Goal: Information Seeking & Learning: Learn about a topic

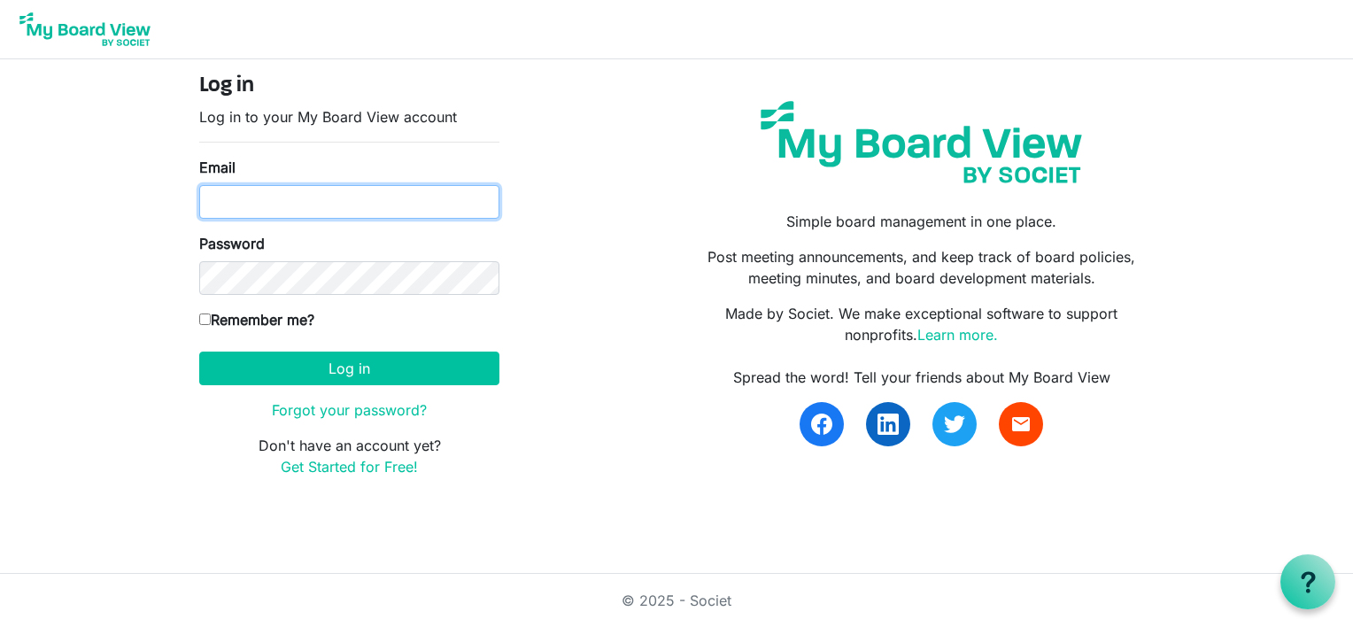
click at [307, 197] on input "Email" at bounding box center [349, 202] width 300 height 34
type input "lynnmkeays@yahoo.com"
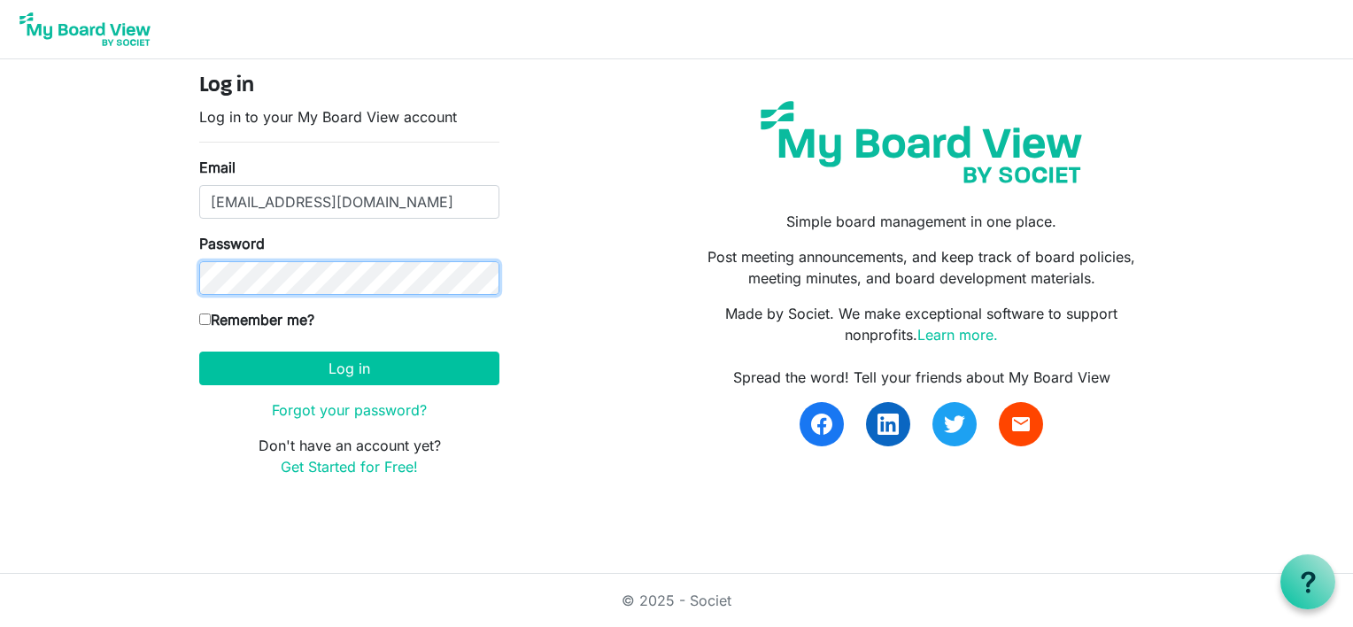
click at [199, 352] on button "Log in" at bounding box center [349, 369] width 300 height 34
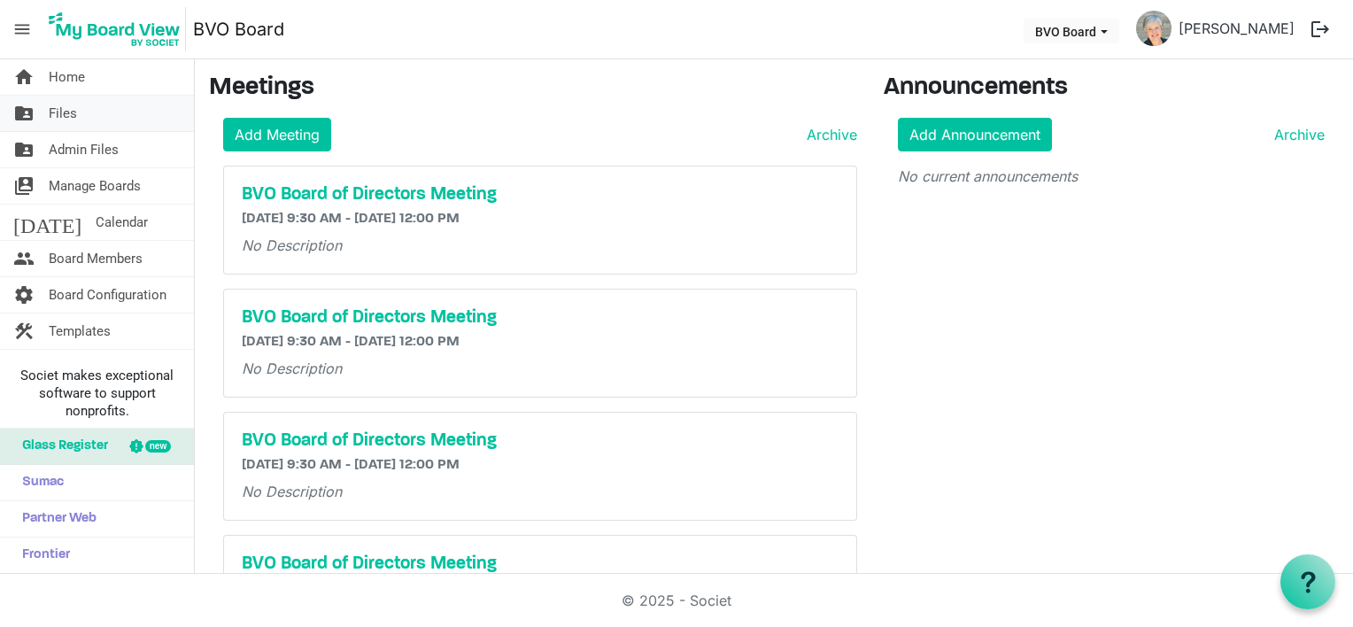
click at [67, 112] on span "Files" at bounding box center [63, 113] width 28 height 35
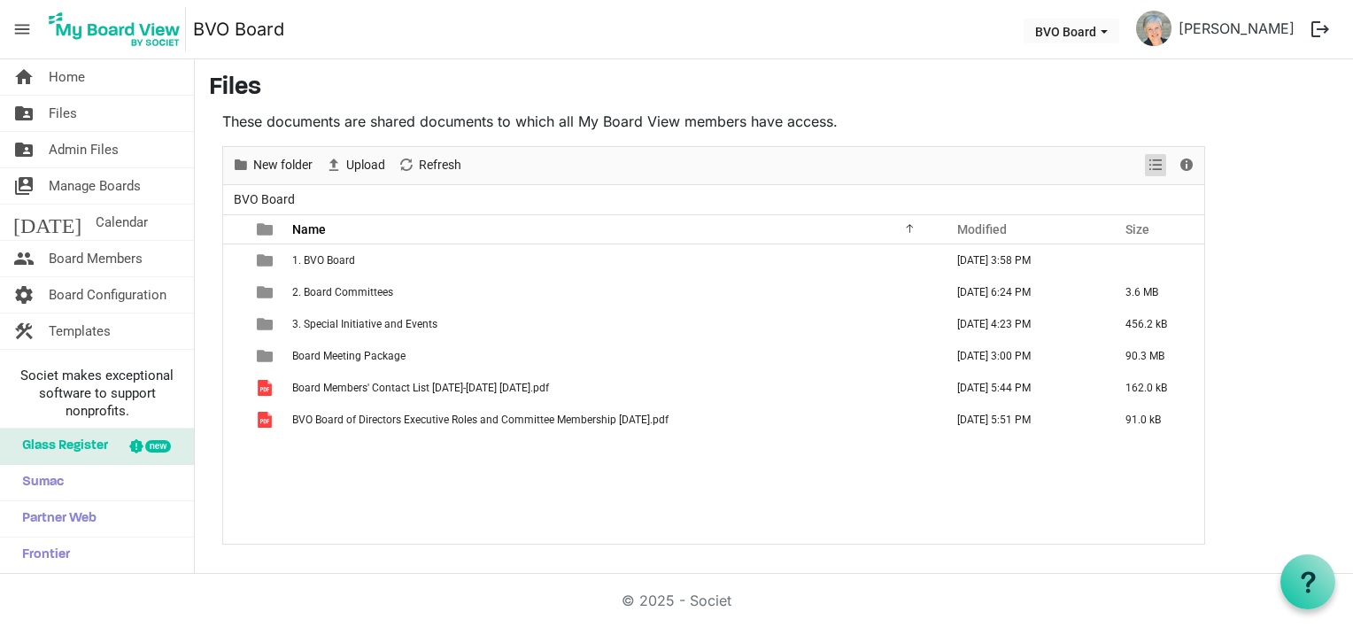
click at [1152, 163] on span "View dropdownbutton" at bounding box center [1155, 165] width 21 height 22
click at [33, 79] on span "home" at bounding box center [23, 76] width 21 height 35
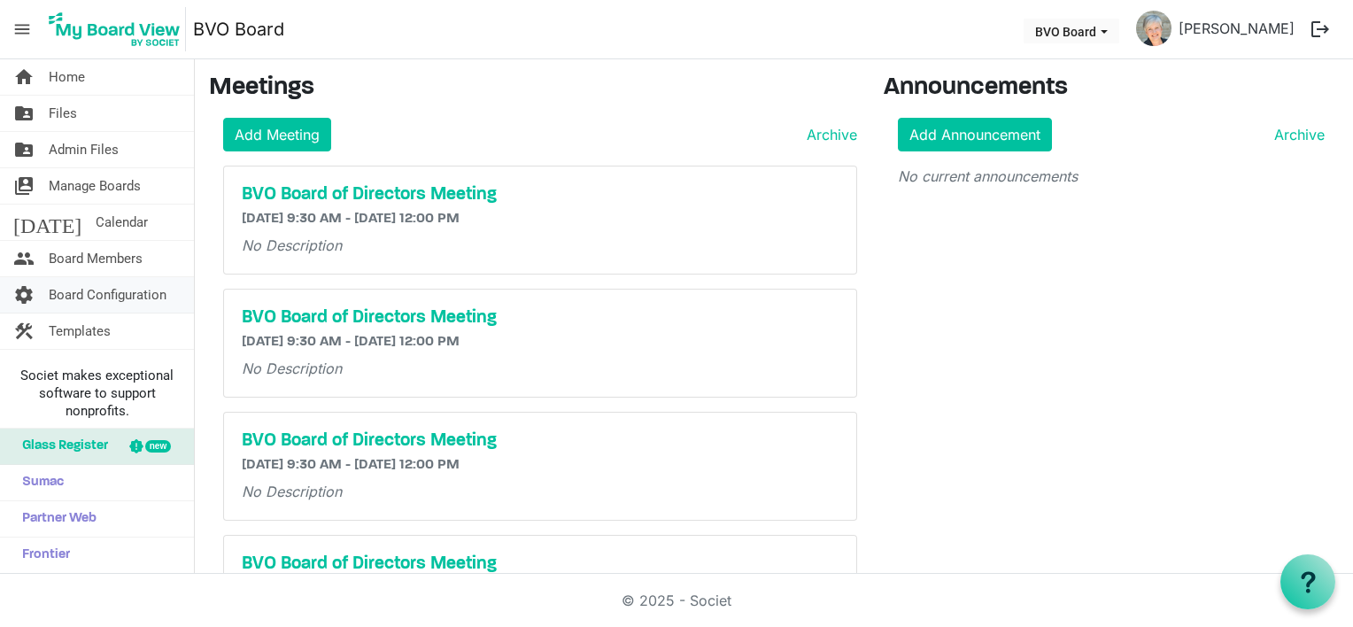
click at [72, 294] on span "Board Configuration" at bounding box center [108, 294] width 118 height 35
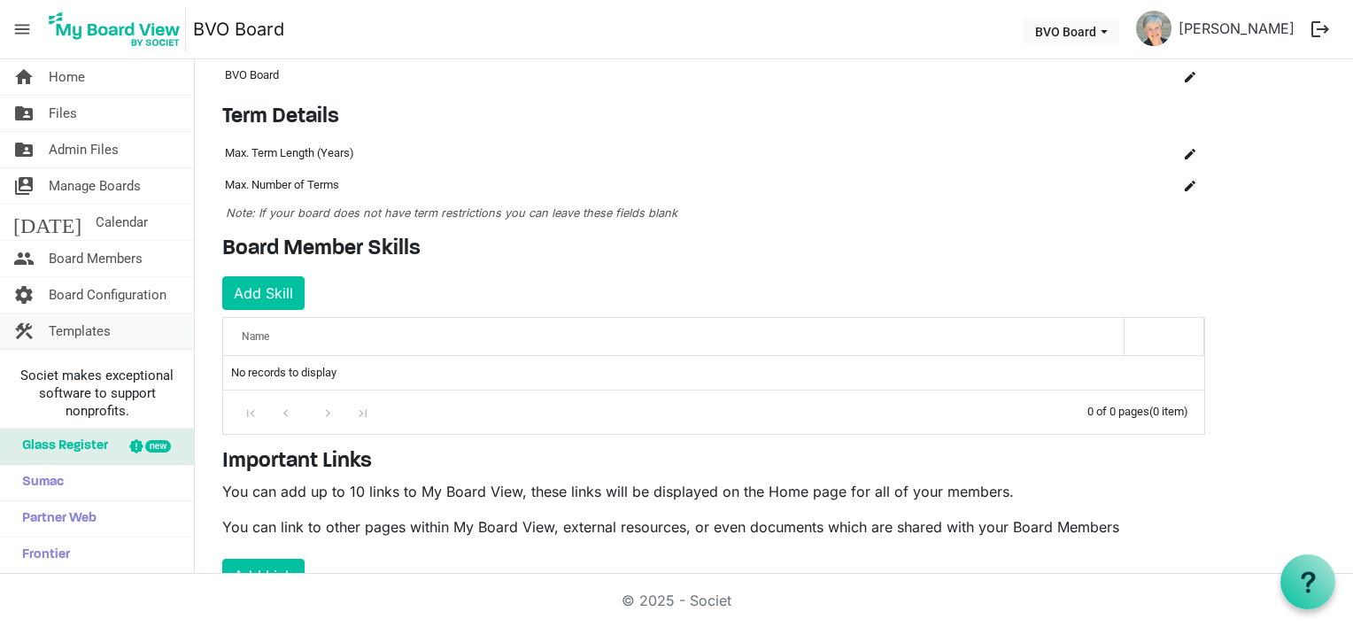
scroll to position [52, 0]
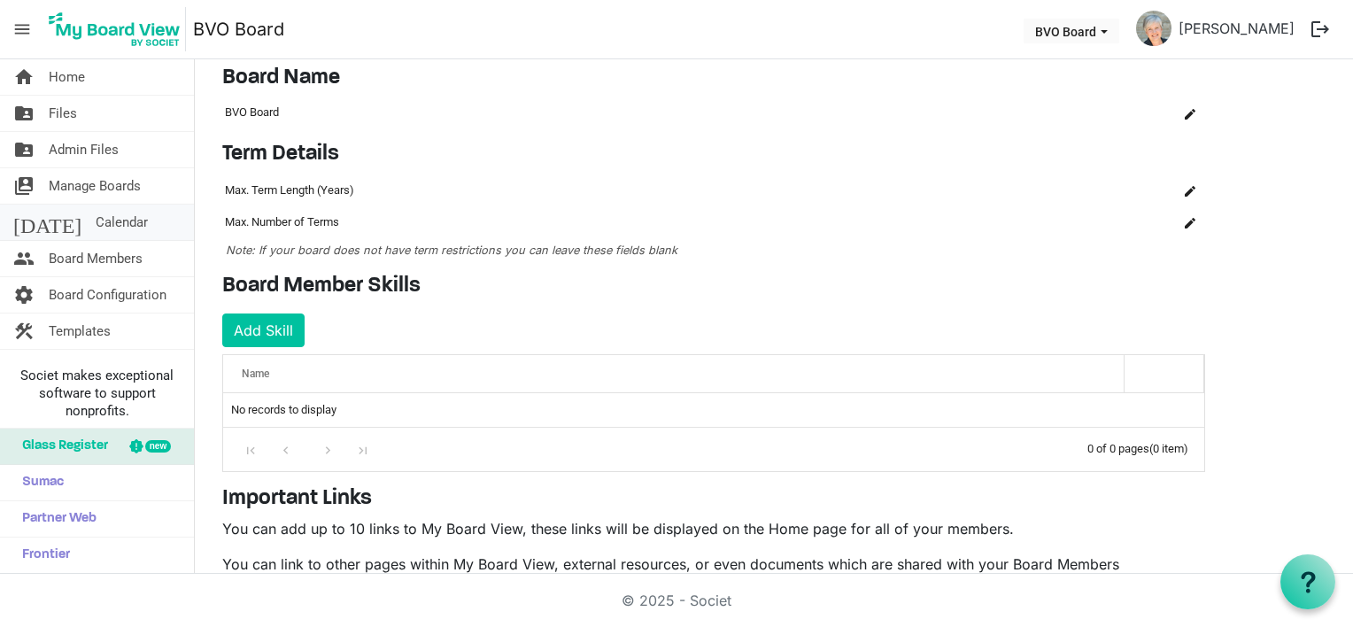
click at [96, 221] on span "Calendar" at bounding box center [122, 222] width 52 height 35
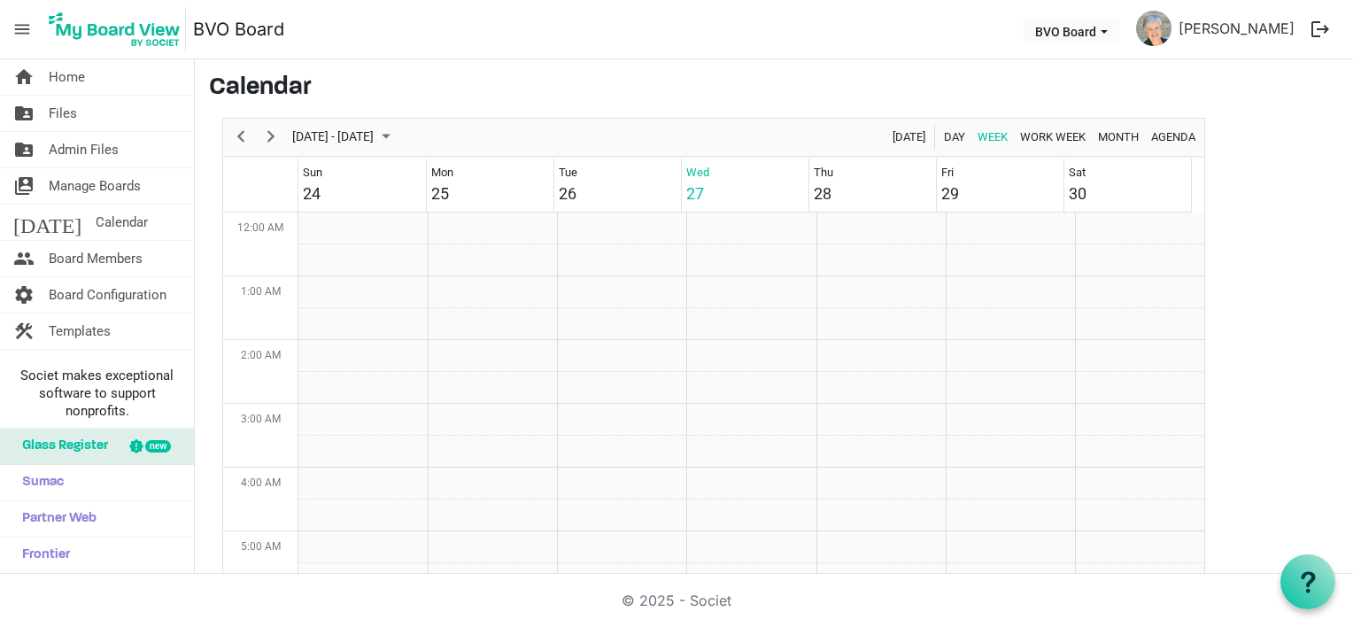
scroll to position [574, 0]
click at [74, 189] on span "Manage Boards" at bounding box center [95, 185] width 92 height 35
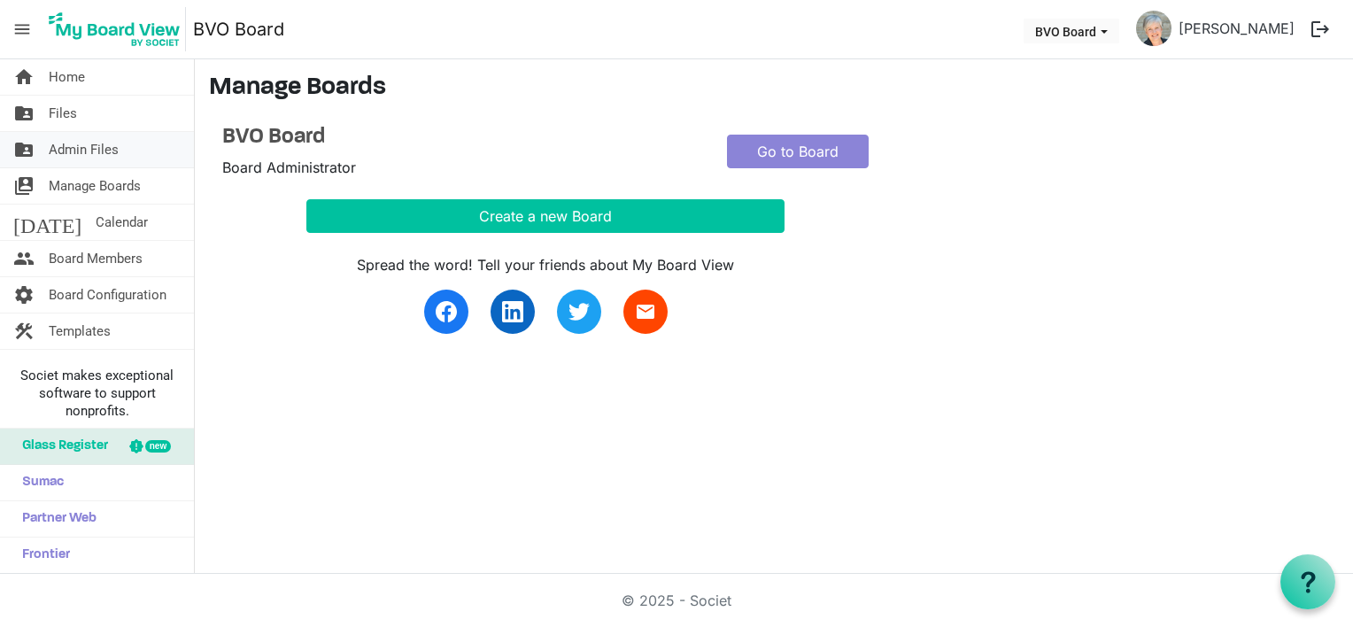
click at [62, 147] on span "Admin Files" at bounding box center [84, 149] width 70 height 35
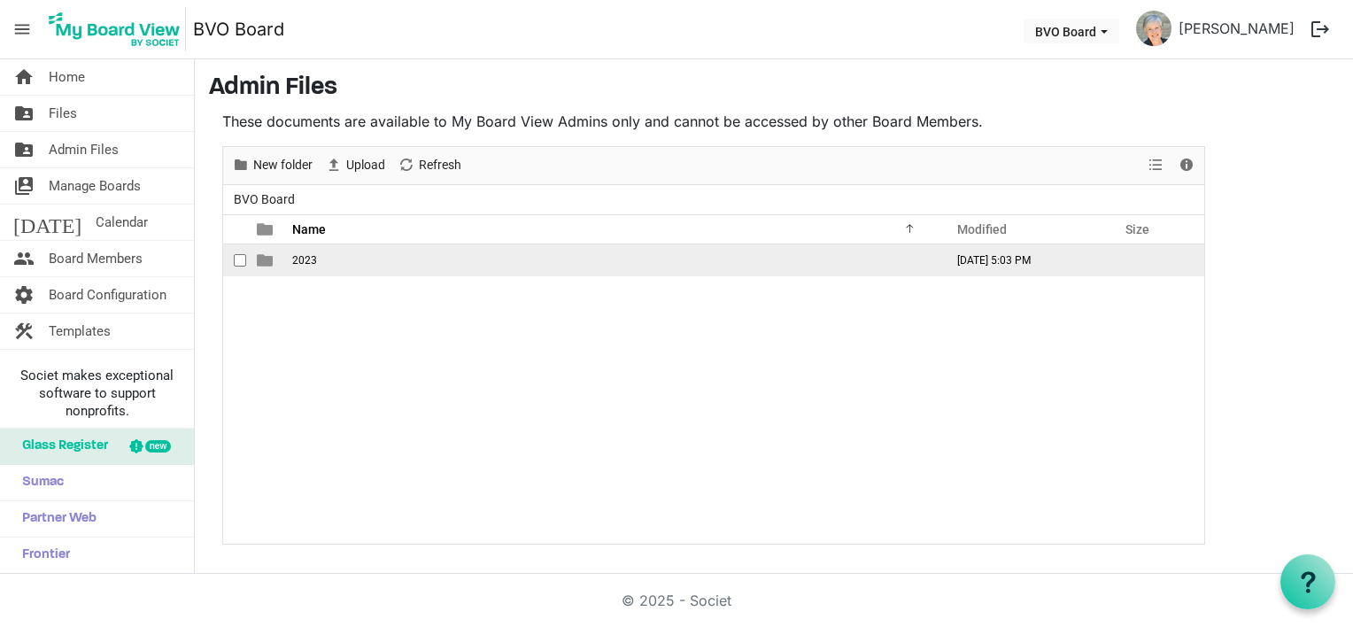
click at [301, 259] on span "2023" at bounding box center [304, 260] width 25 height 12
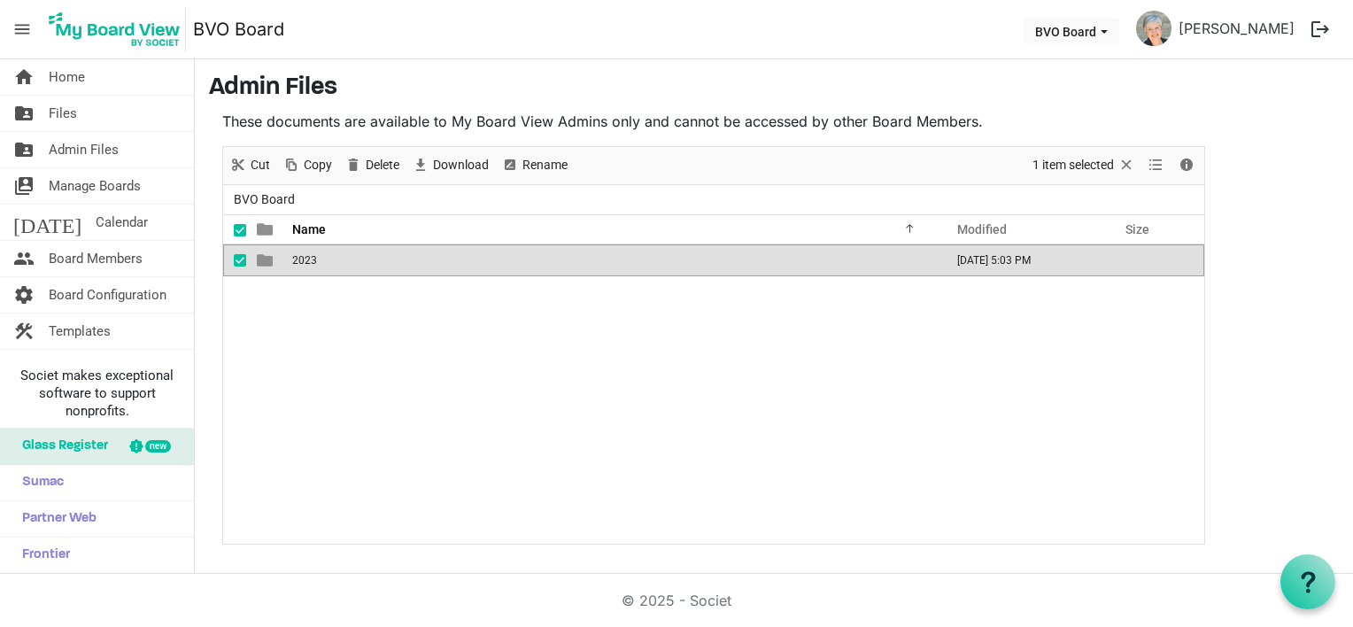
click at [301, 259] on span "2023" at bounding box center [304, 260] width 25 height 12
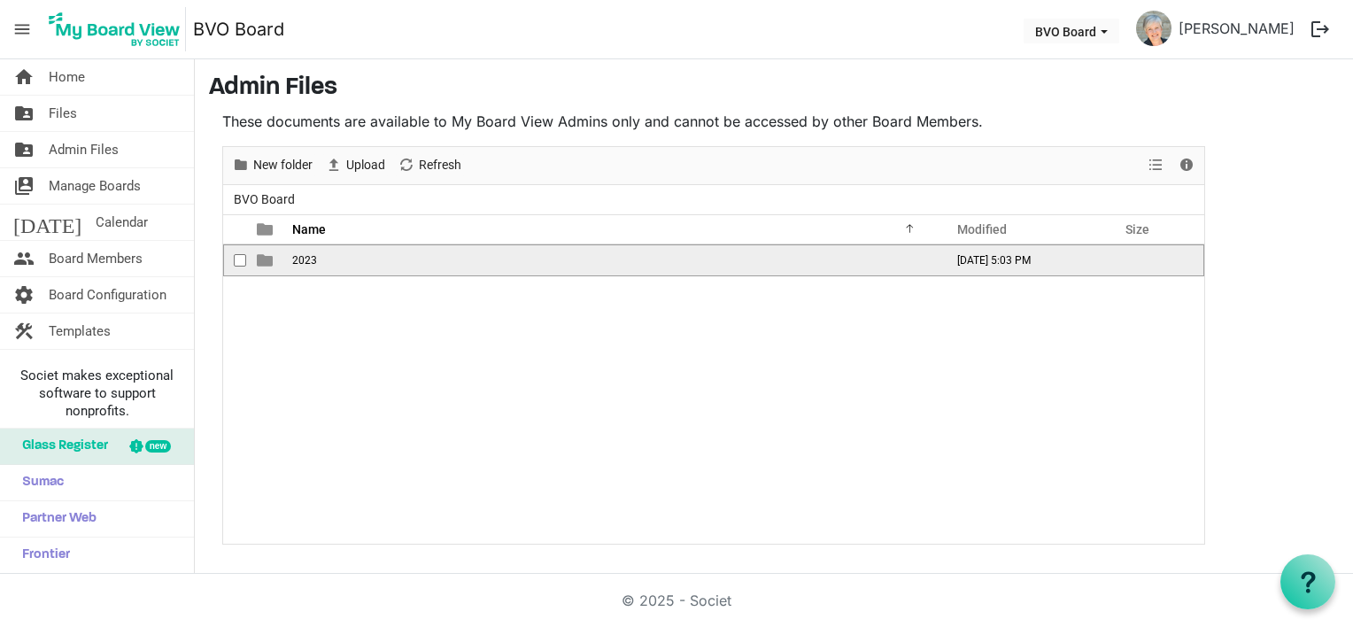
click at [301, 259] on span "2023" at bounding box center [304, 260] width 25 height 12
click at [301, 259] on span "August 24, 2023 Board Package" at bounding box center [345, 260] width 106 height 12
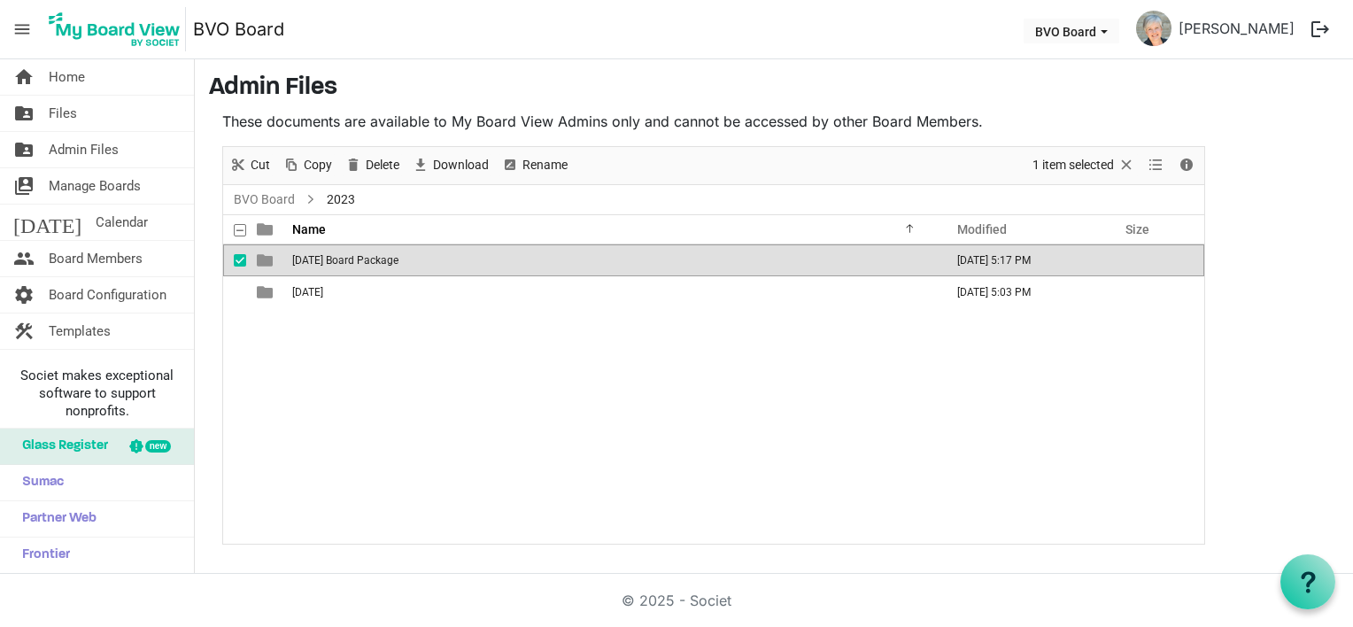
click at [301, 259] on span "August 24, 2023 Board Package" at bounding box center [345, 260] width 106 height 12
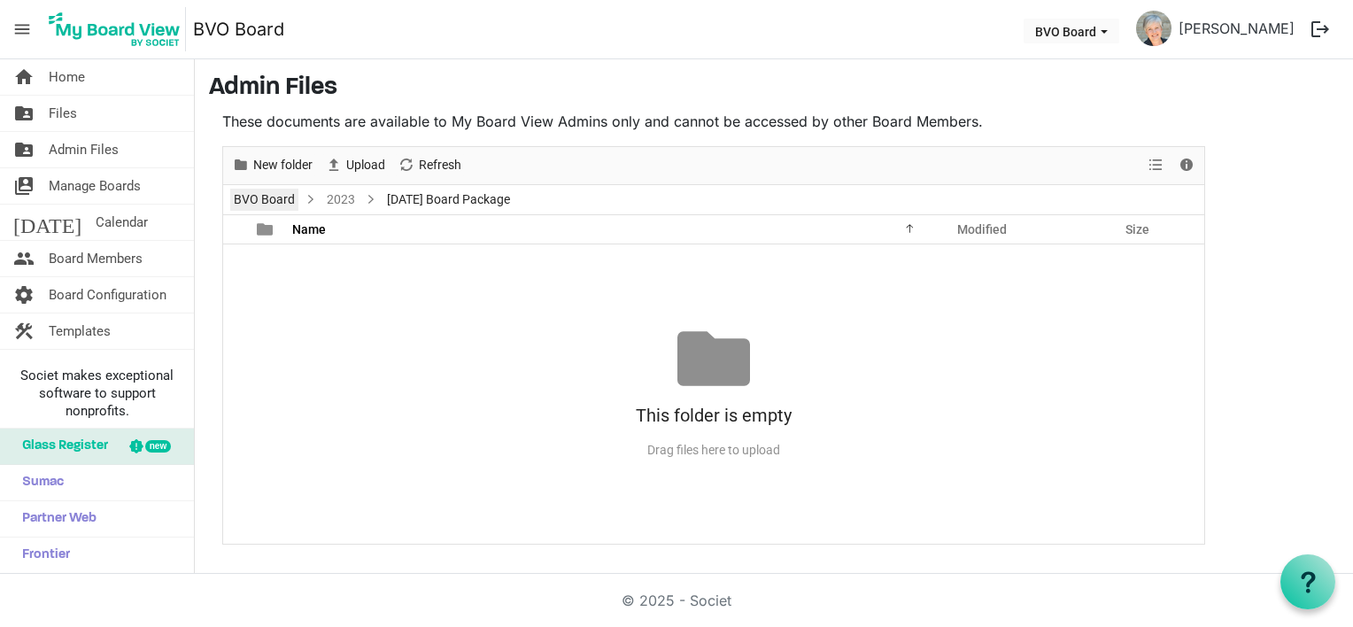
click at [273, 202] on link "BVO Board" at bounding box center [264, 200] width 68 height 22
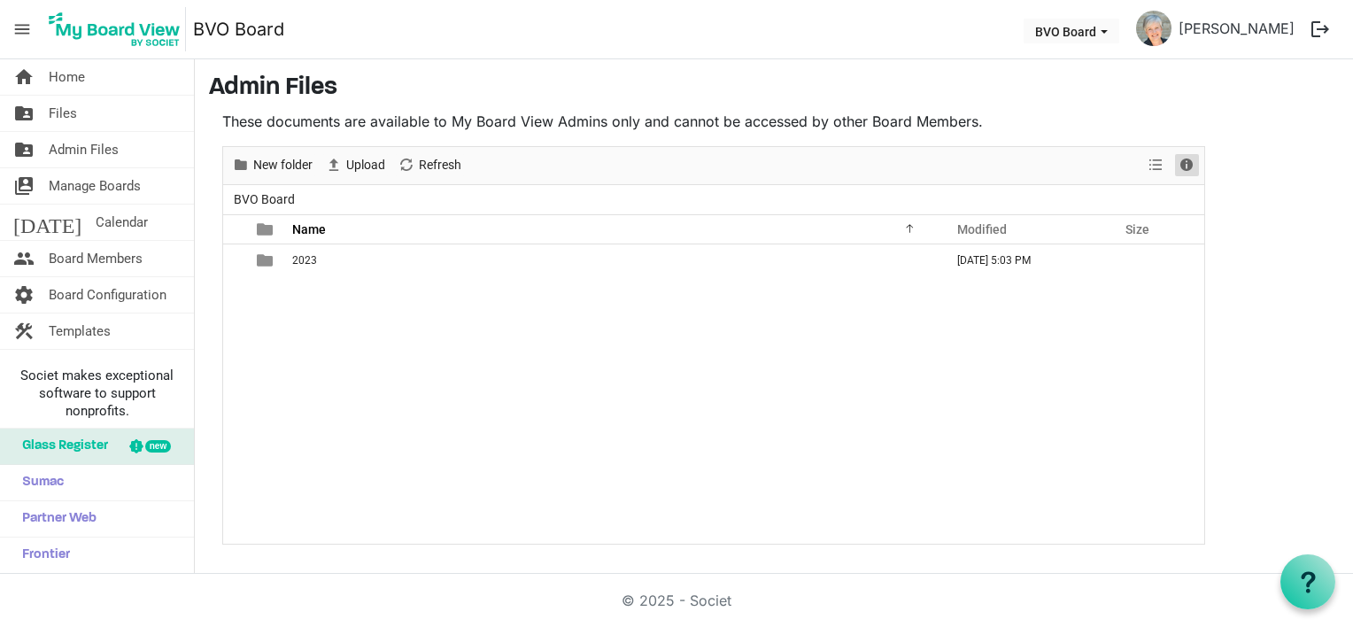
click at [1188, 166] on span "Details" at bounding box center [1186, 165] width 21 height 22
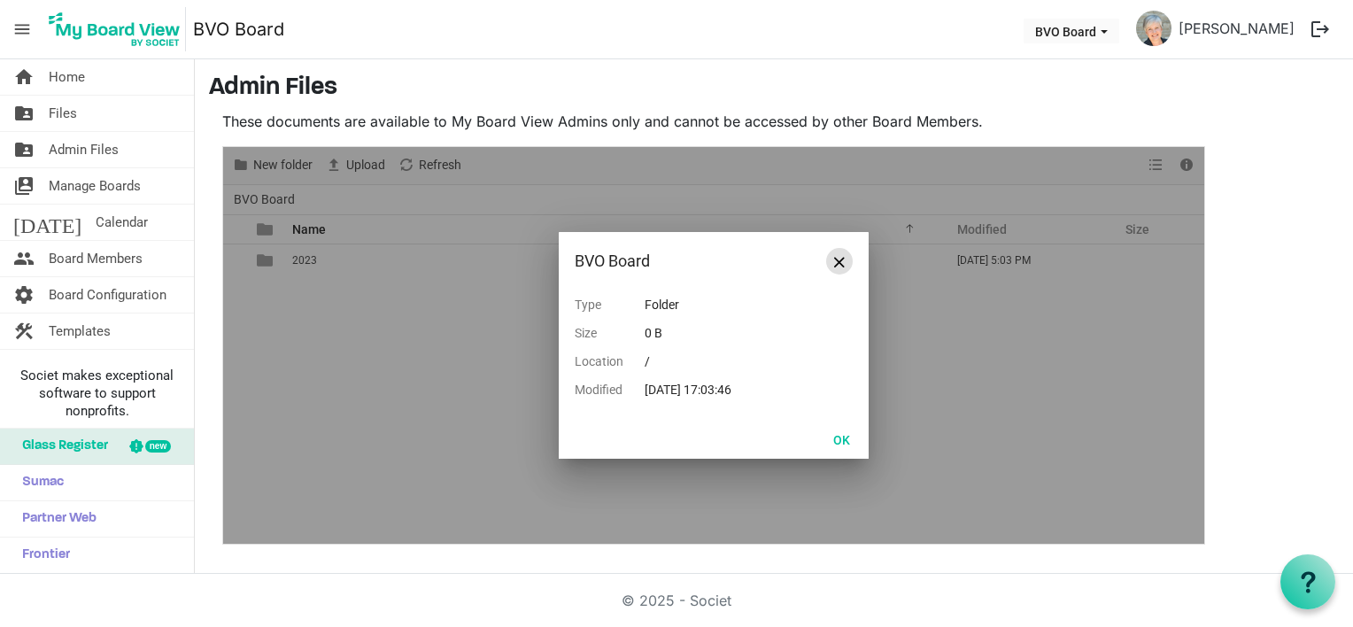
click at [849, 263] on button "Close" at bounding box center [839, 261] width 27 height 27
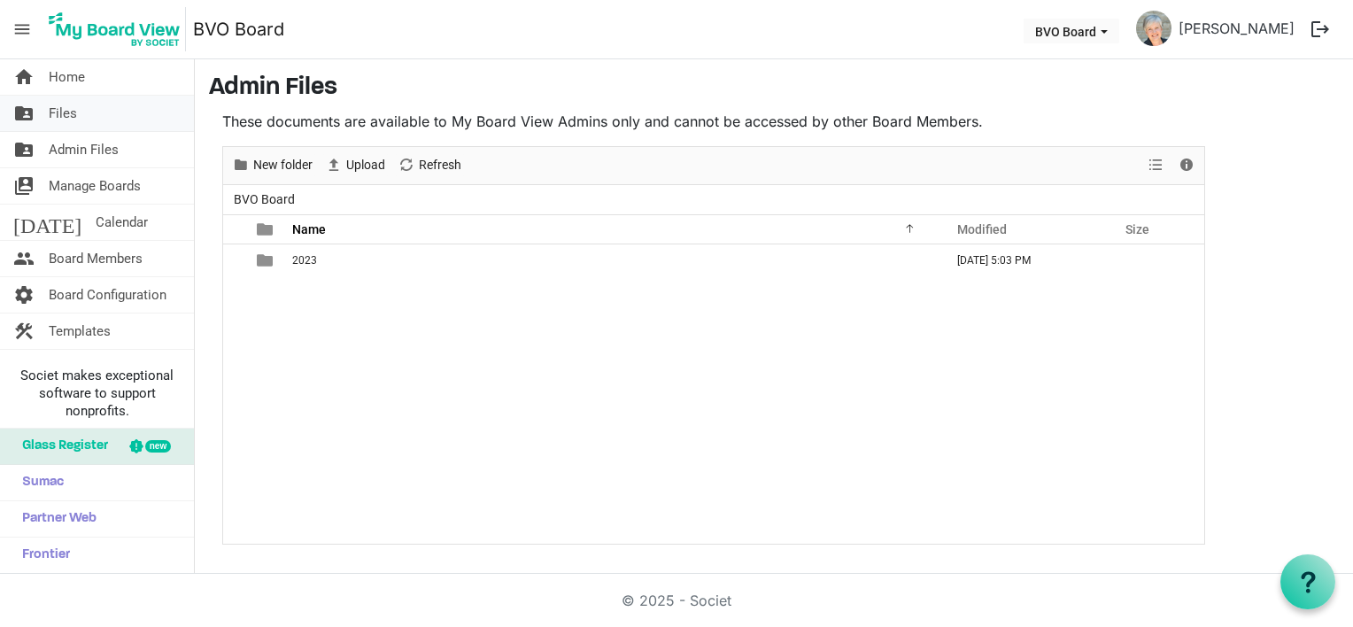
click at [86, 120] on link "folder_shared Files" at bounding box center [97, 113] width 194 height 35
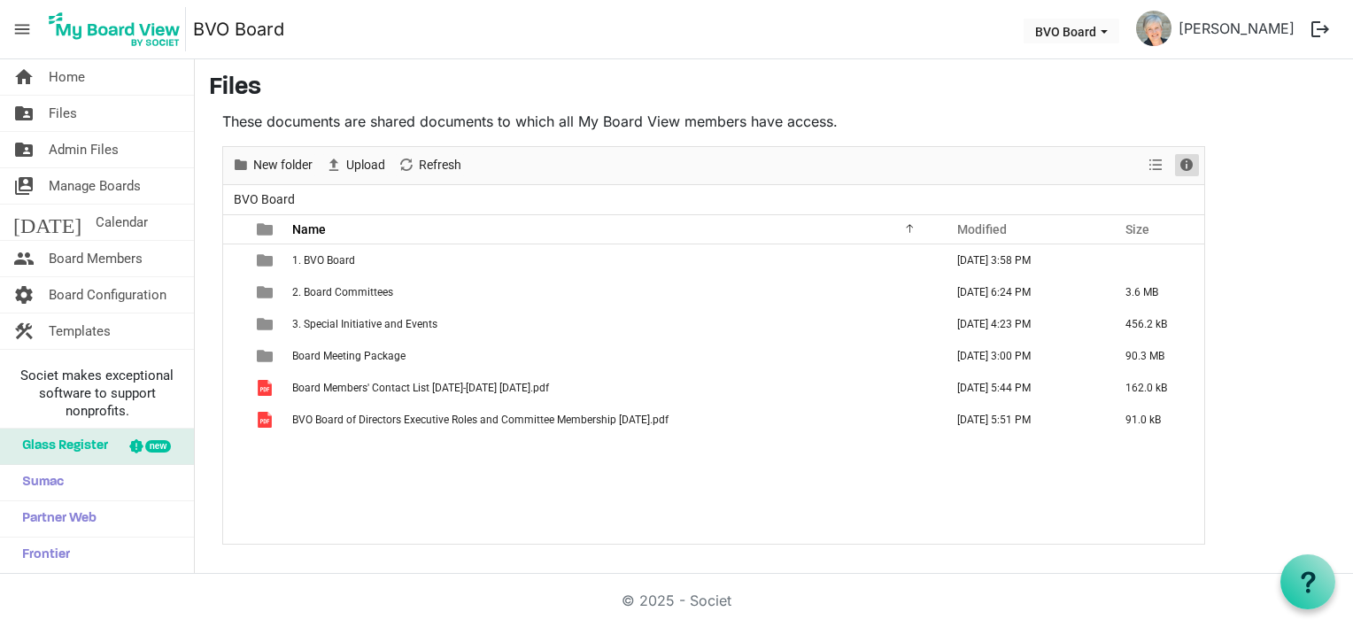
click at [1190, 159] on span "Details" at bounding box center [1186, 165] width 21 height 22
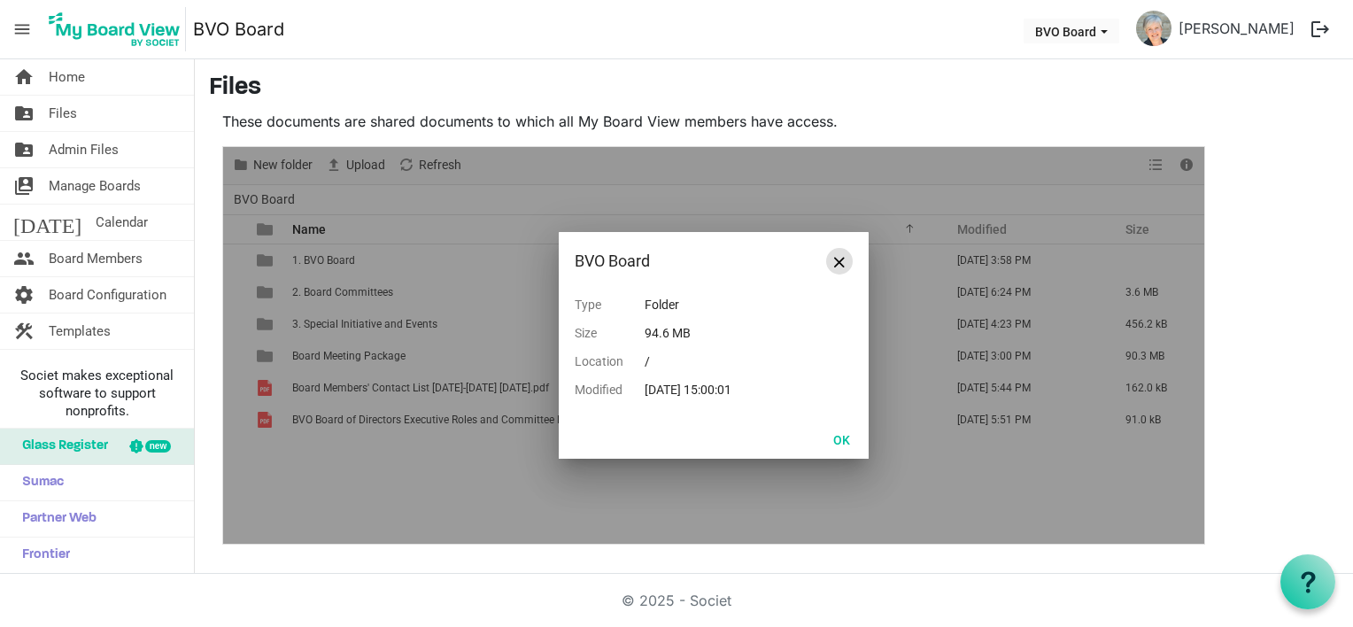
click at [843, 257] on span "Close" at bounding box center [839, 262] width 11 height 11
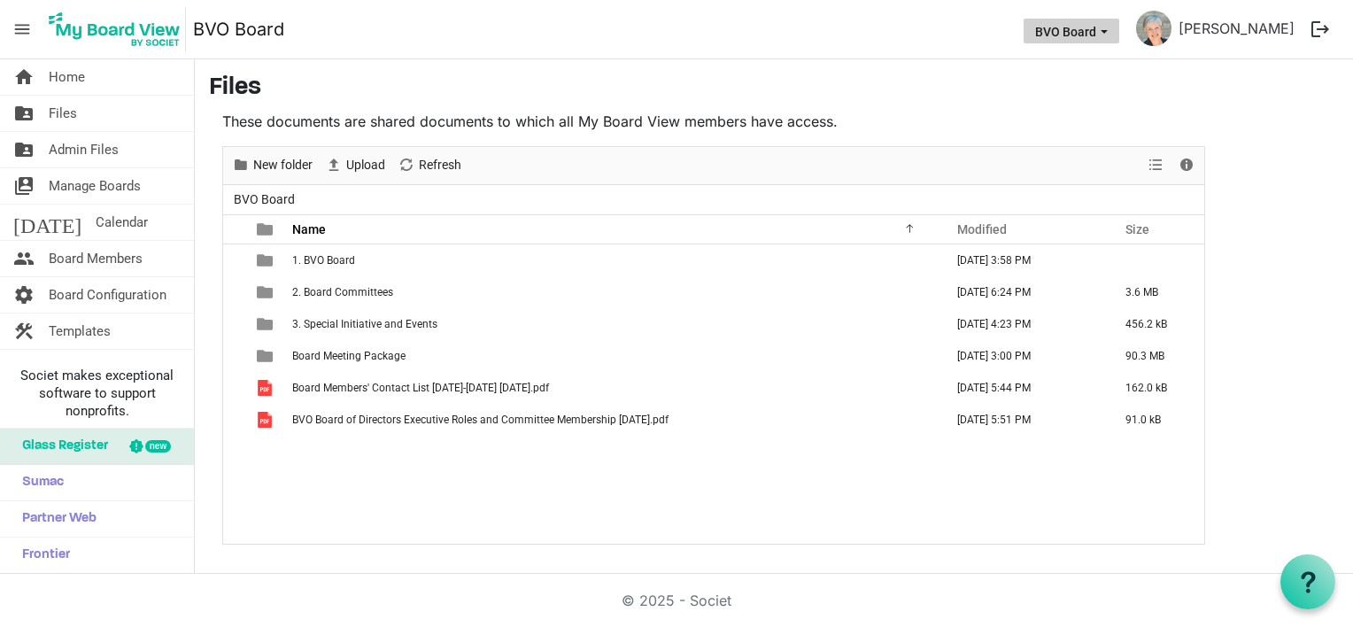
click at [1120, 27] on button "BVO Board" at bounding box center [1072, 31] width 96 height 25
click at [1322, 30] on button "logout" at bounding box center [1320, 29] width 37 height 37
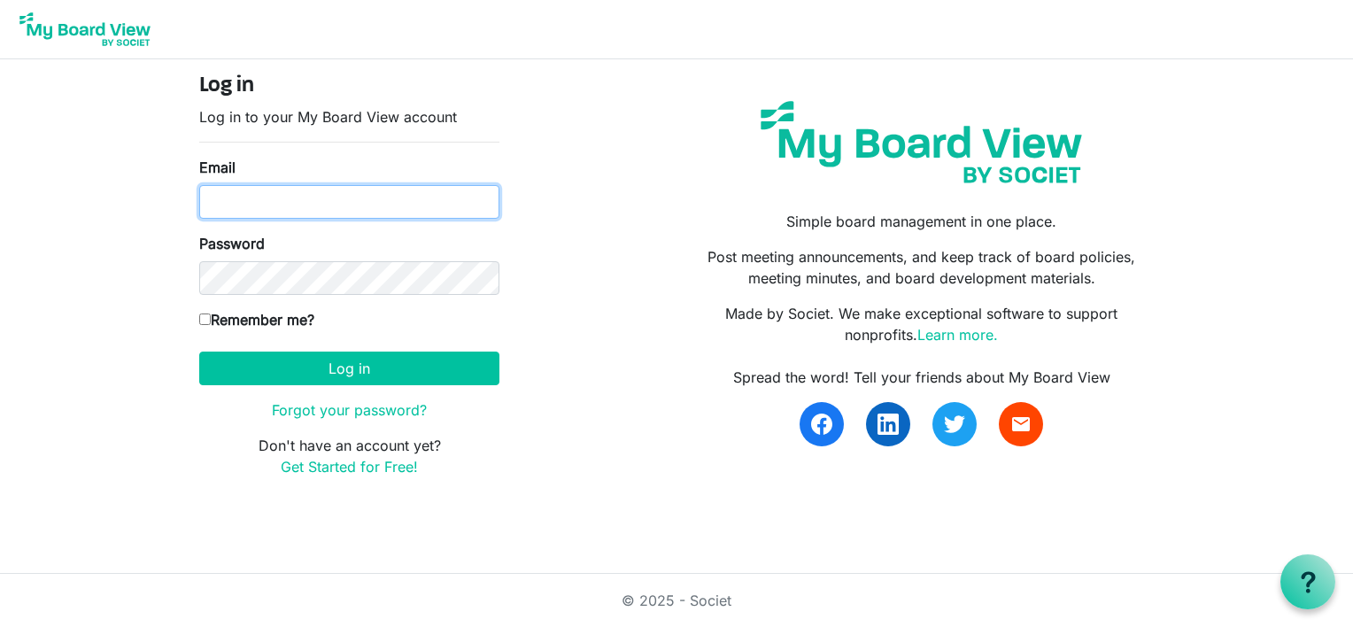
click at [208, 190] on input "Email" at bounding box center [349, 202] width 300 height 34
type input "lynnmkeays@yahoo.com"
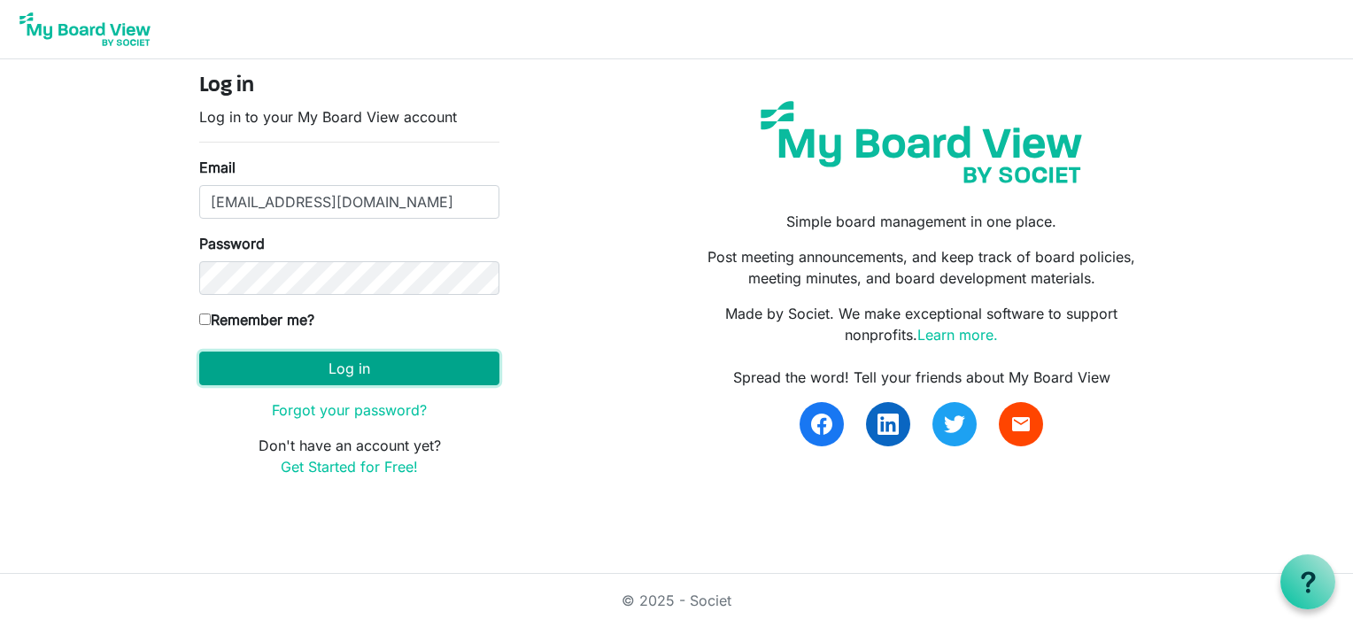
click at [293, 365] on button "Log in" at bounding box center [349, 369] width 300 height 34
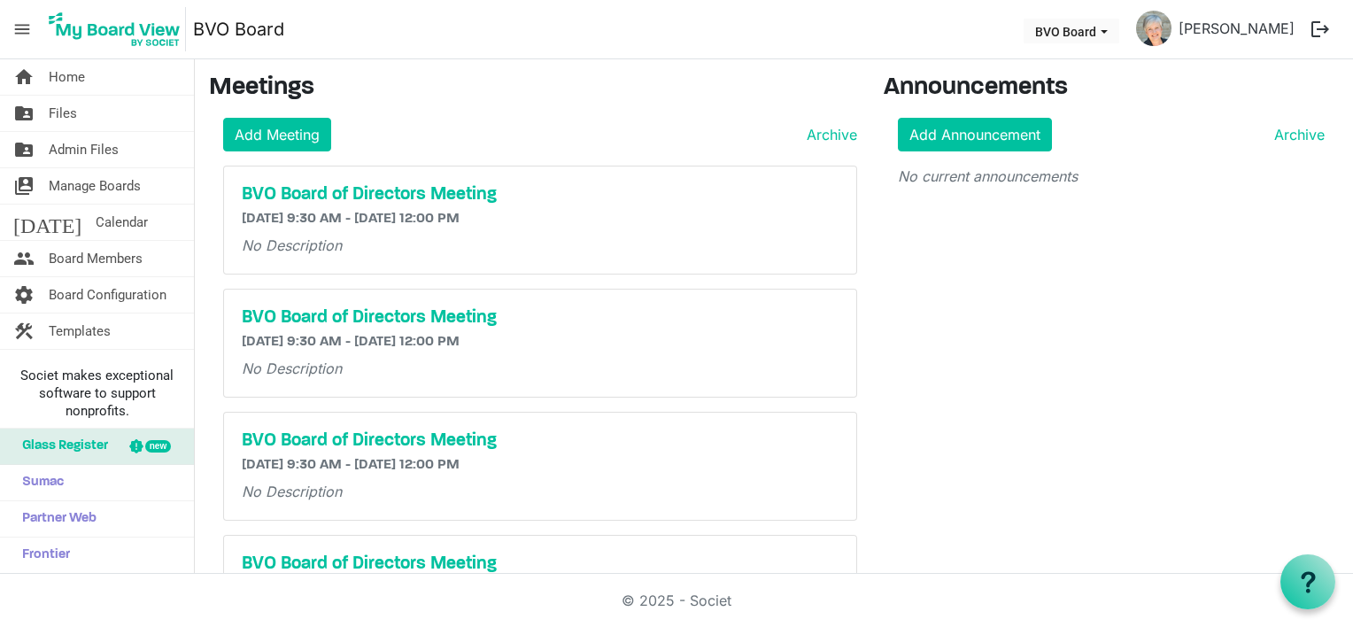
click at [24, 27] on span "menu" at bounding box center [22, 29] width 34 height 34
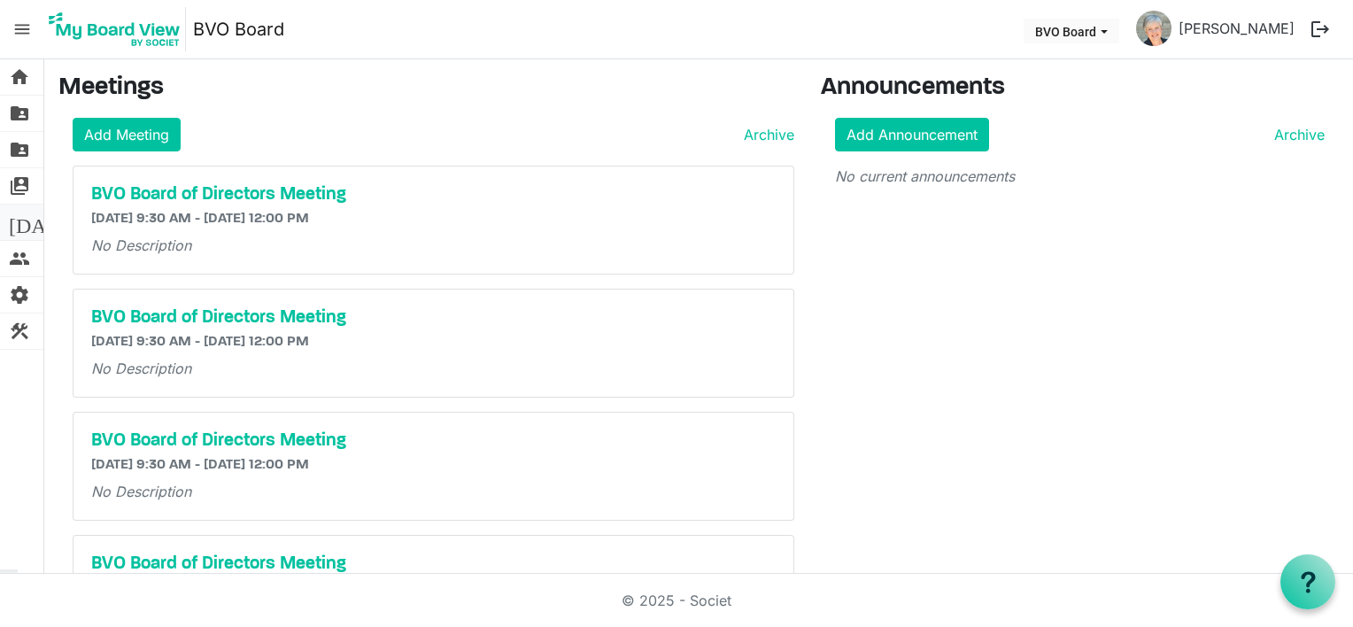
click at [20, 229] on span "[DATE]" at bounding box center [43, 222] width 68 height 35
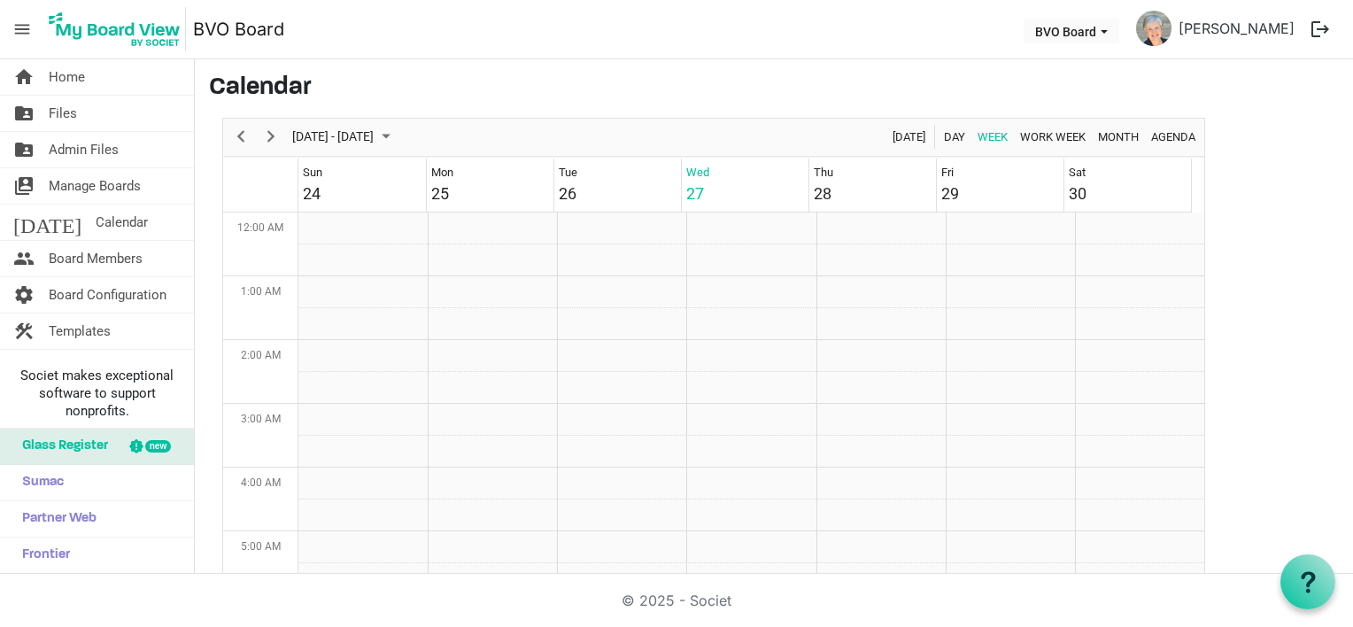
scroll to position [574, 0]
click at [96, 223] on span "Calendar" at bounding box center [122, 222] width 52 height 35
click at [58, 73] on span "Home" at bounding box center [67, 76] width 36 height 35
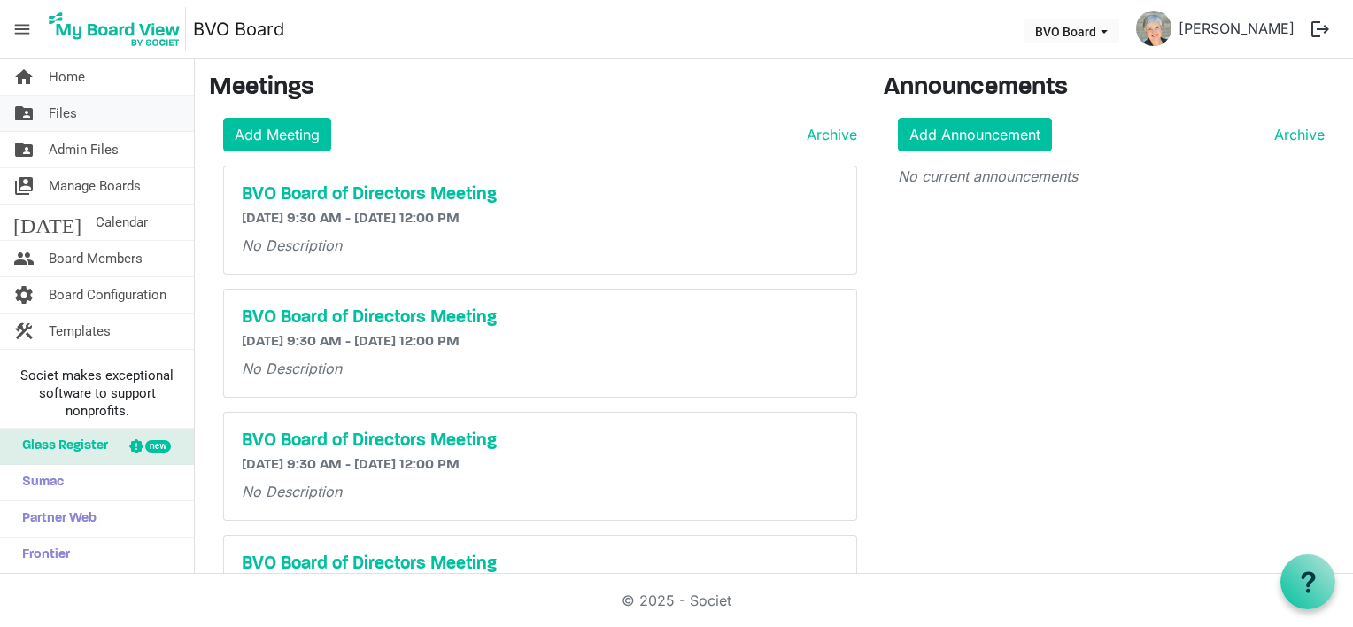
click at [57, 113] on span "Files" at bounding box center [63, 113] width 28 height 35
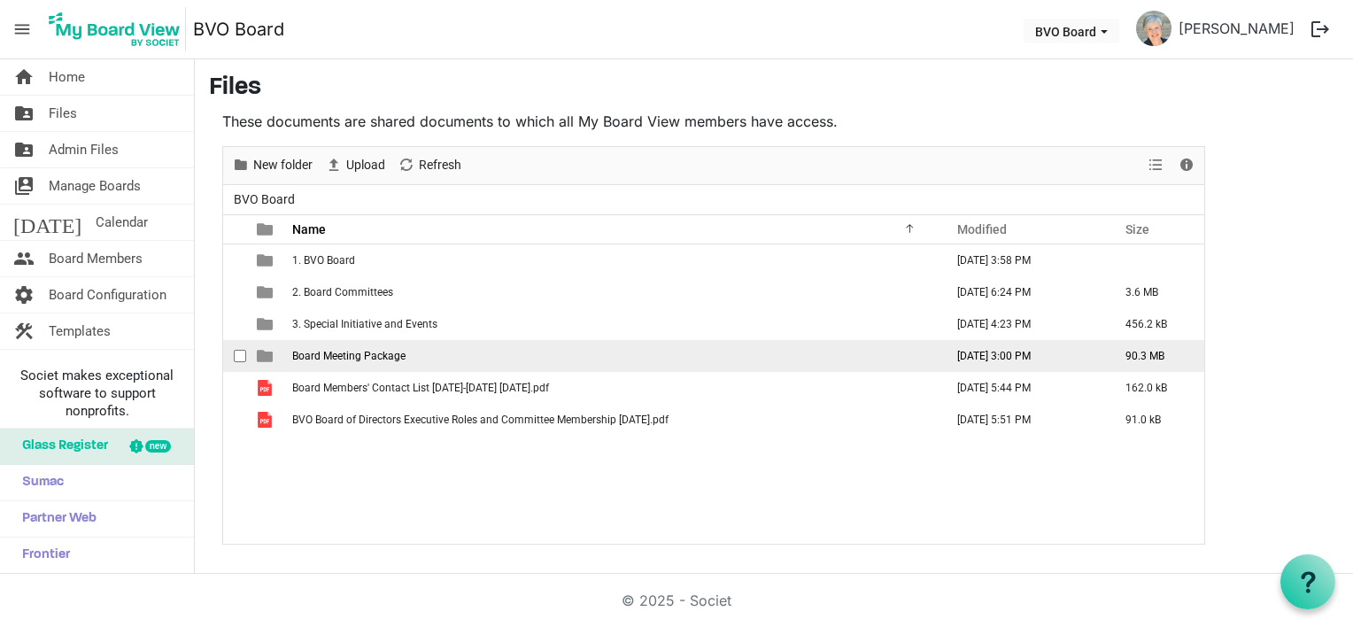
click at [361, 358] on span "Board Meeting Package" at bounding box center [348, 356] width 113 height 12
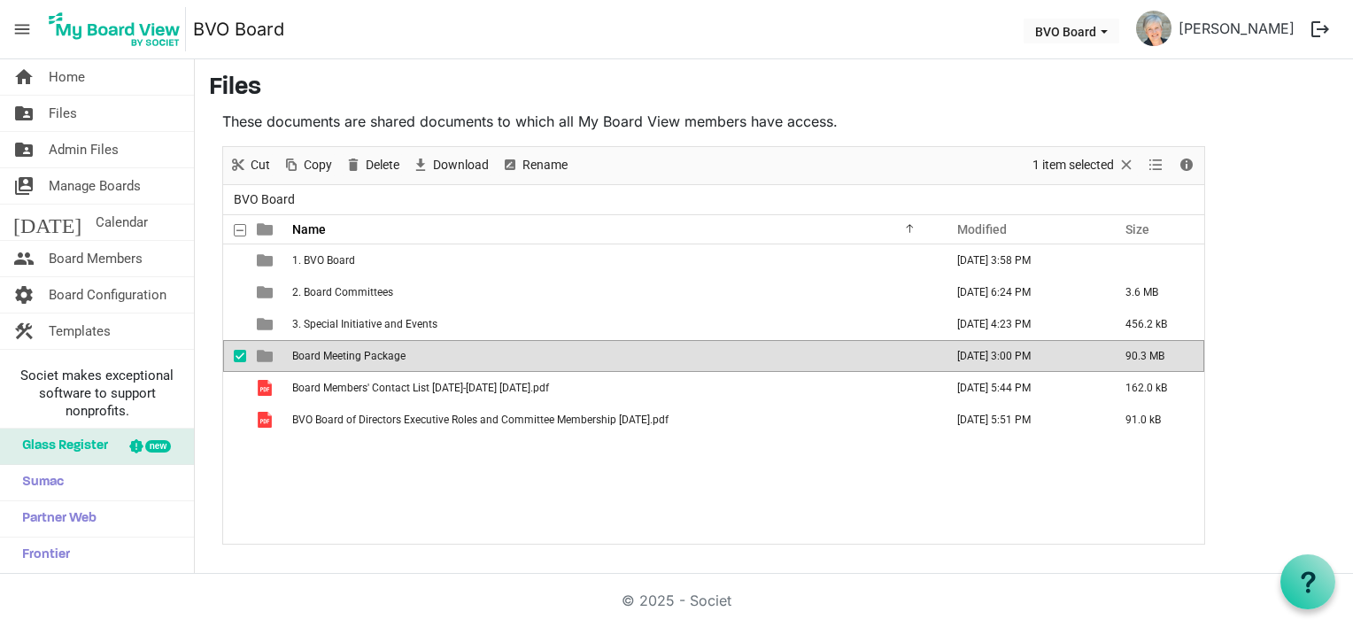
click at [361, 358] on span "Board Meeting Package" at bounding box center [348, 356] width 113 height 12
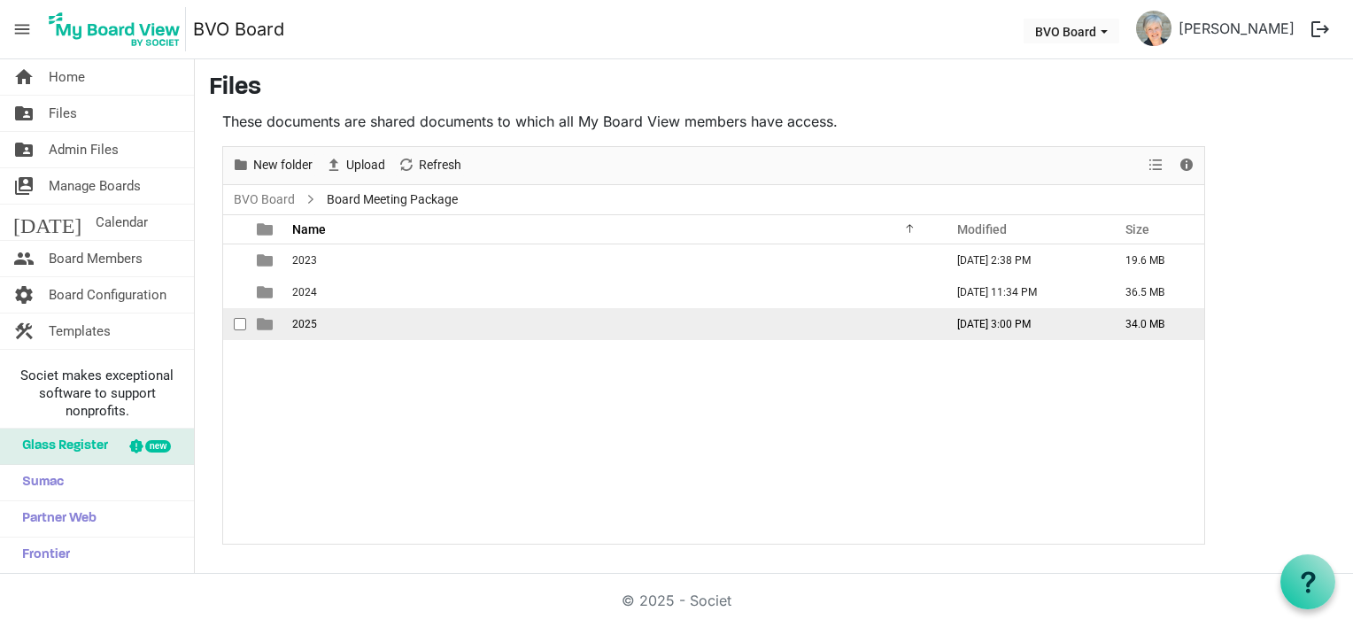
click at [346, 323] on td "2025" at bounding box center [613, 324] width 652 height 32
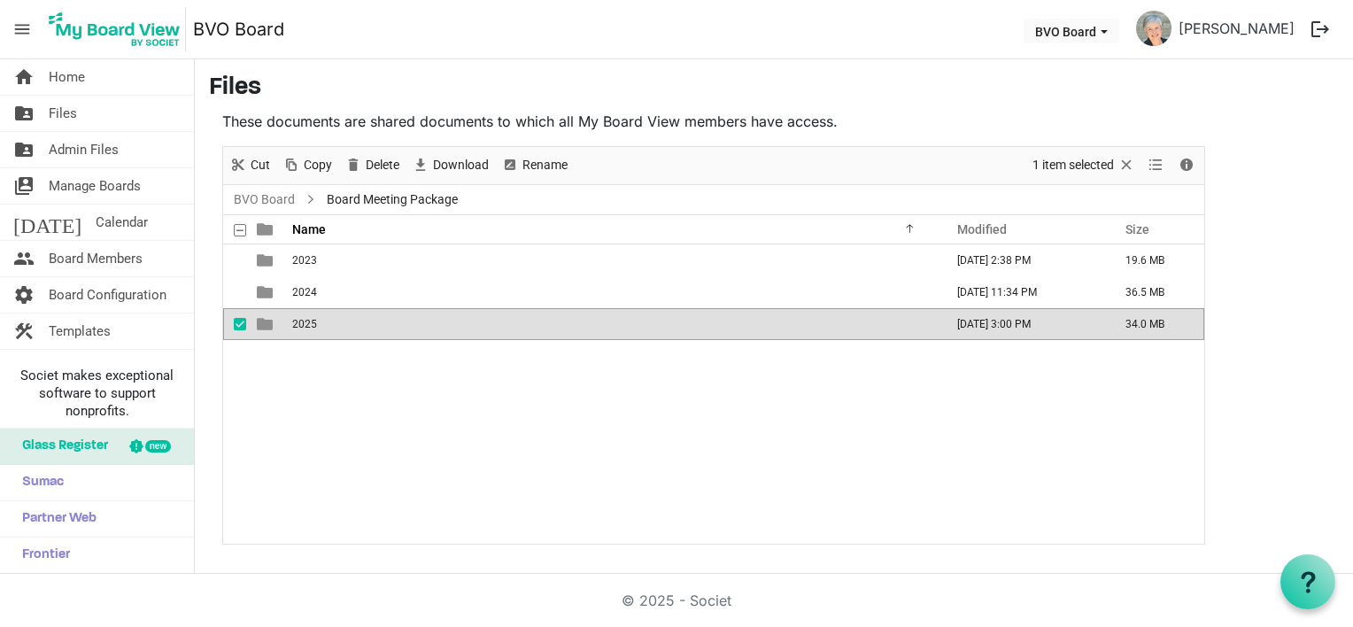
click at [345, 323] on td "2025" at bounding box center [613, 324] width 652 height 32
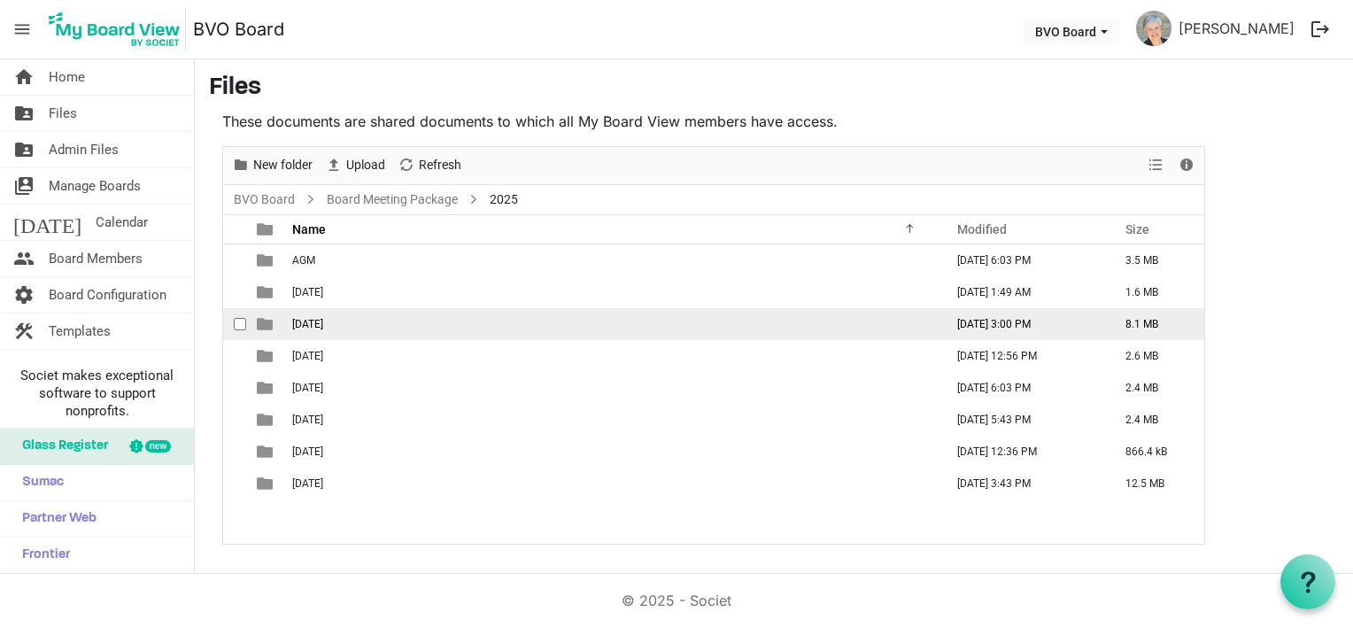
click at [323, 329] on span "August 28, 2025" at bounding box center [307, 324] width 31 height 12
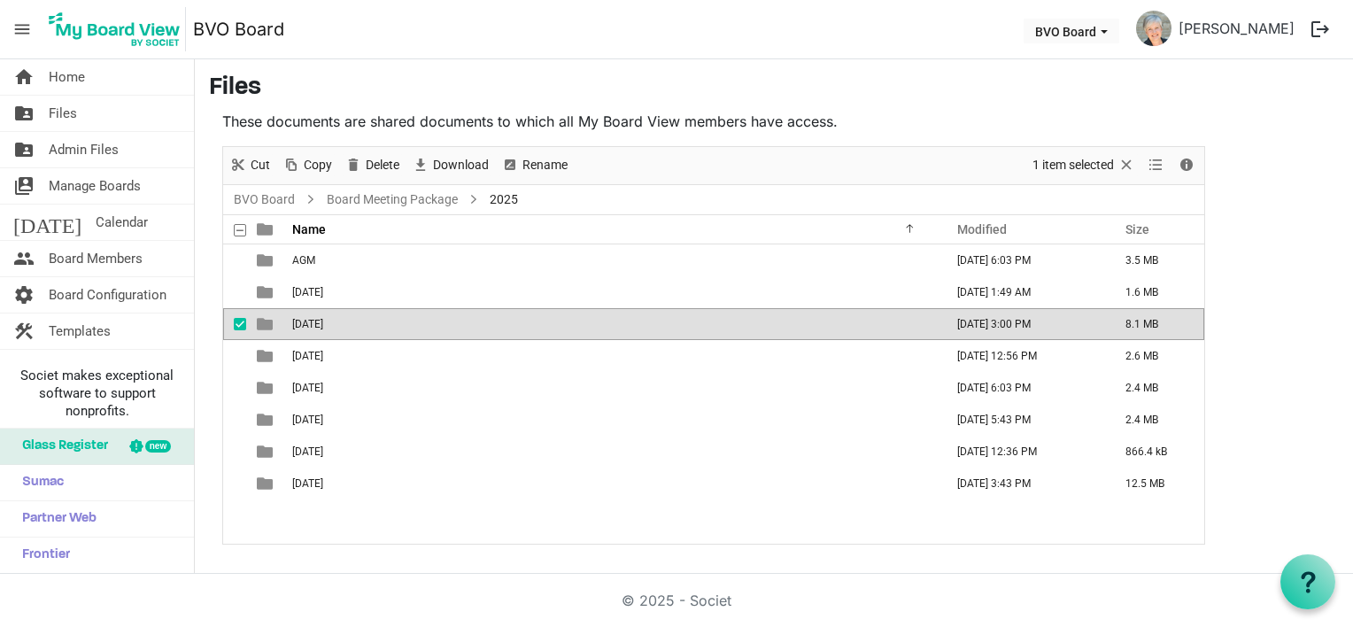
click at [323, 329] on span "August 28, 2025" at bounding box center [307, 324] width 31 height 12
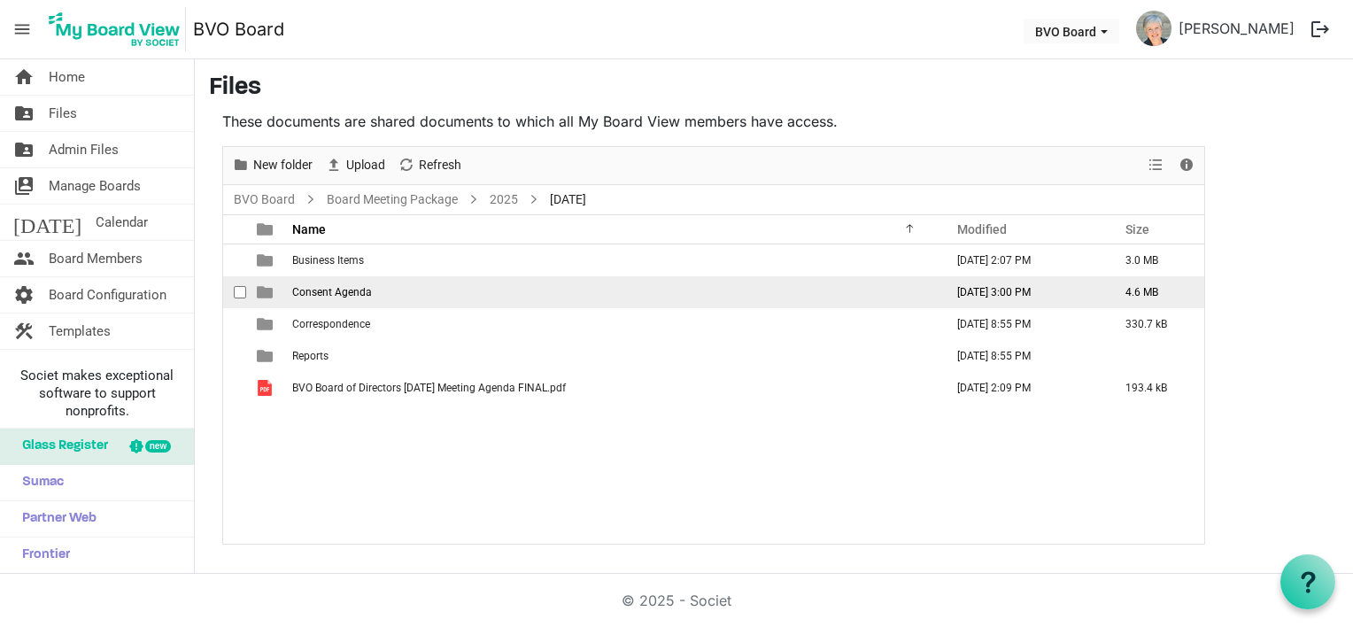
click at [329, 297] on span "Consent Agenda" at bounding box center [332, 292] width 80 height 12
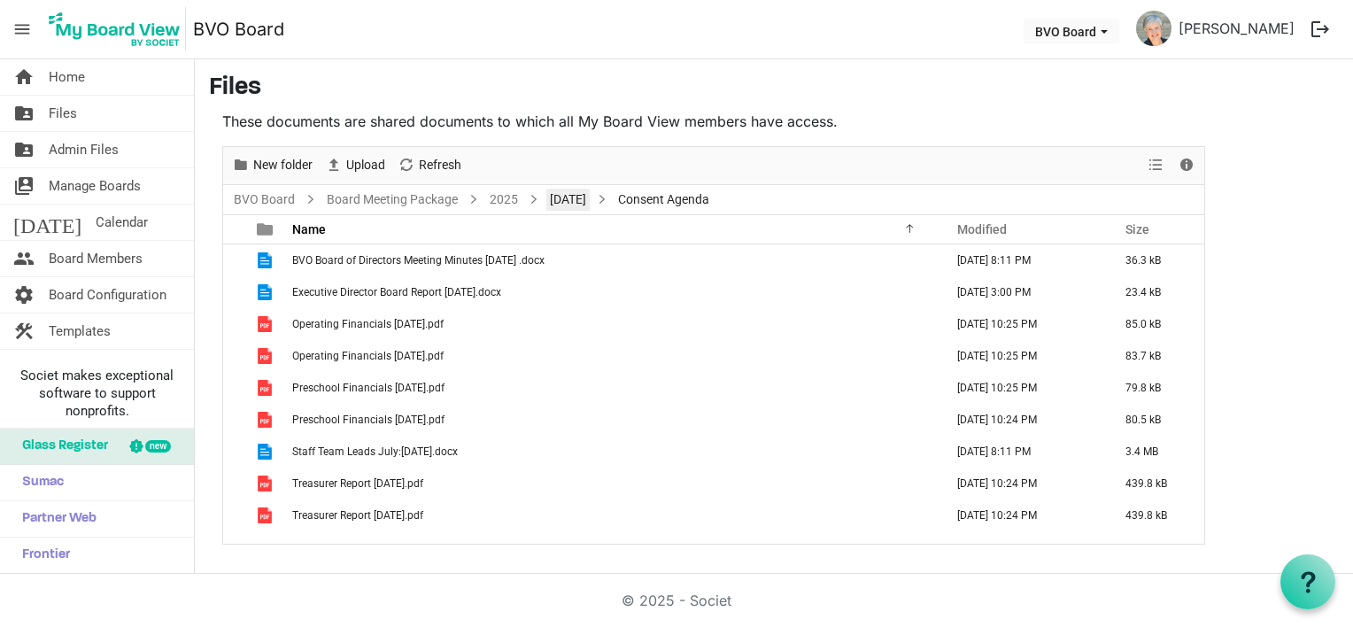
click at [575, 201] on link "August 28, 2025" at bounding box center [568, 200] width 43 height 22
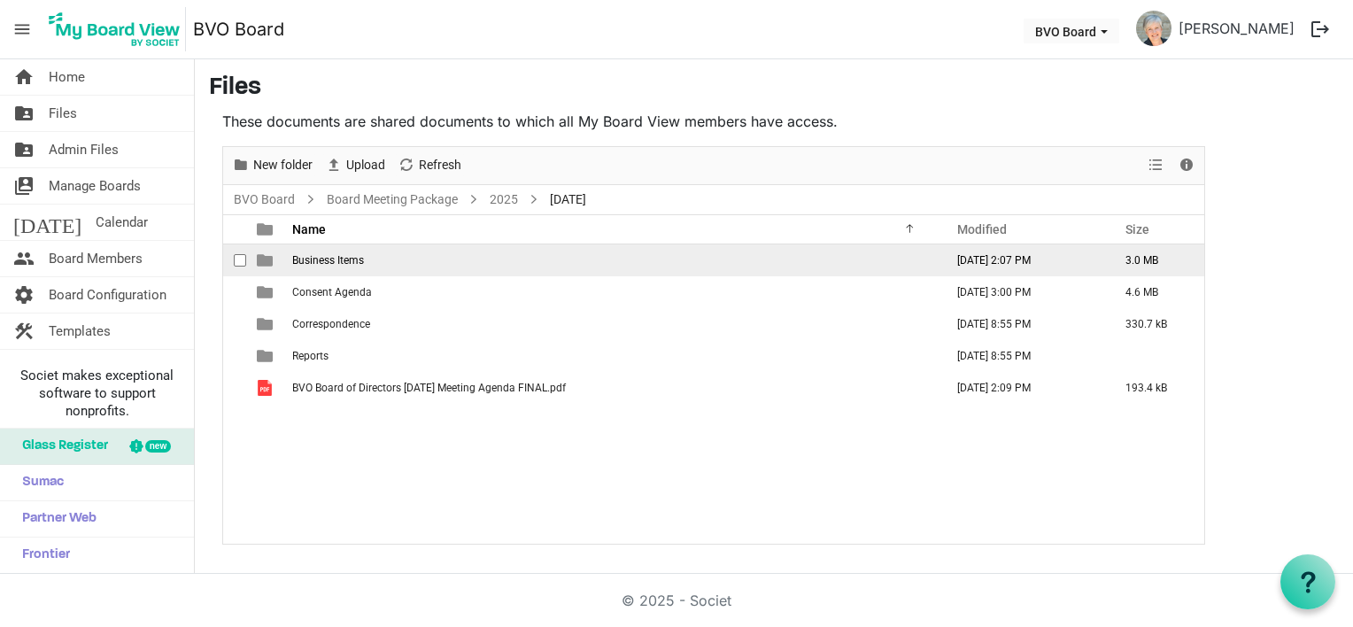
click at [353, 262] on span "Business Items" at bounding box center [328, 260] width 72 height 12
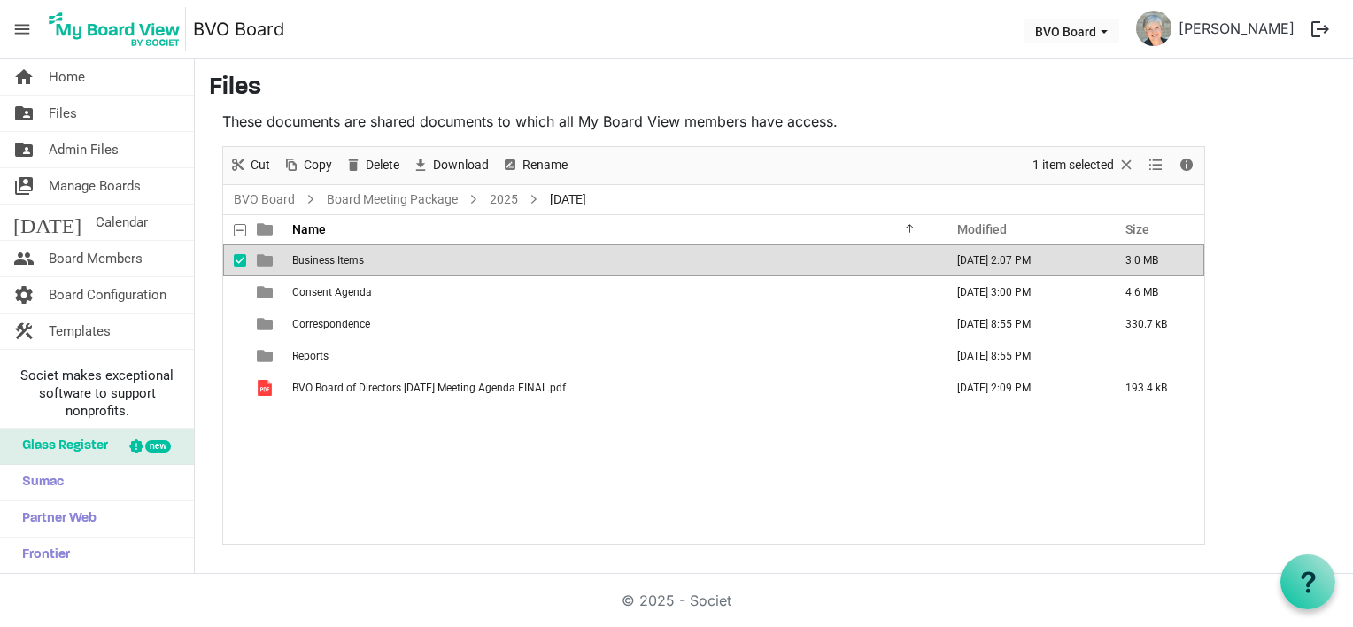
click at [353, 262] on span "Business Items" at bounding box center [328, 260] width 72 height 12
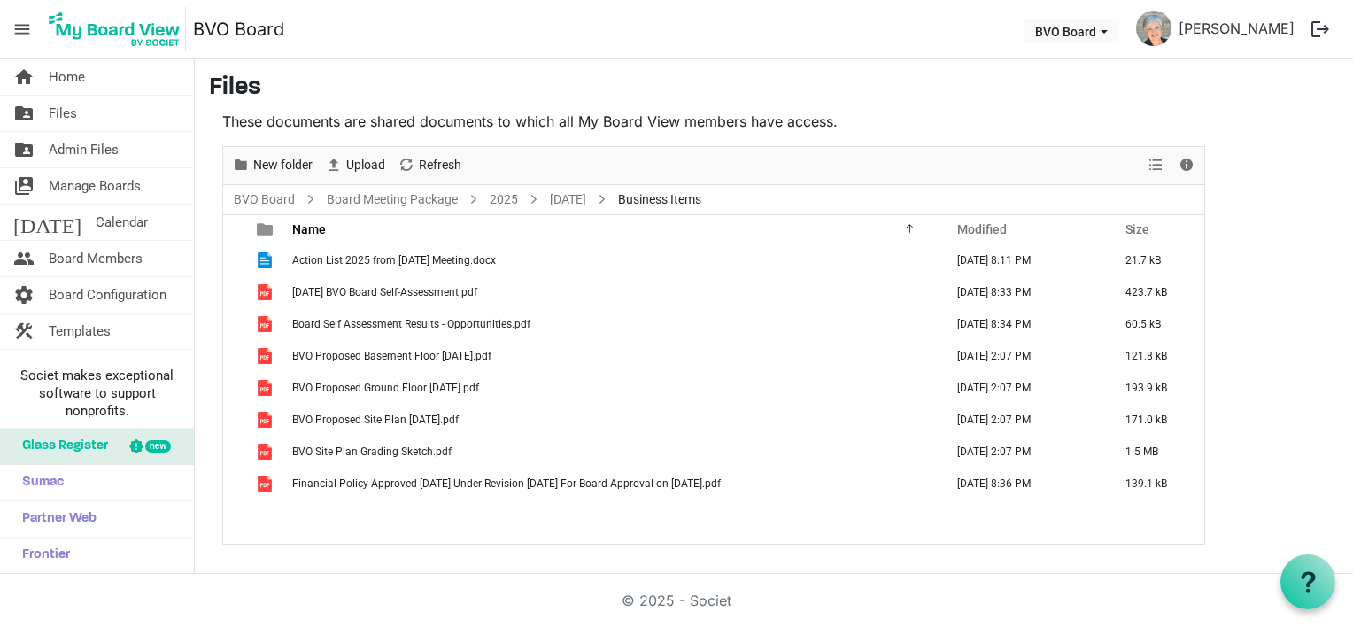
click at [26, 27] on span "menu" at bounding box center [22, 29] width 34 height 34
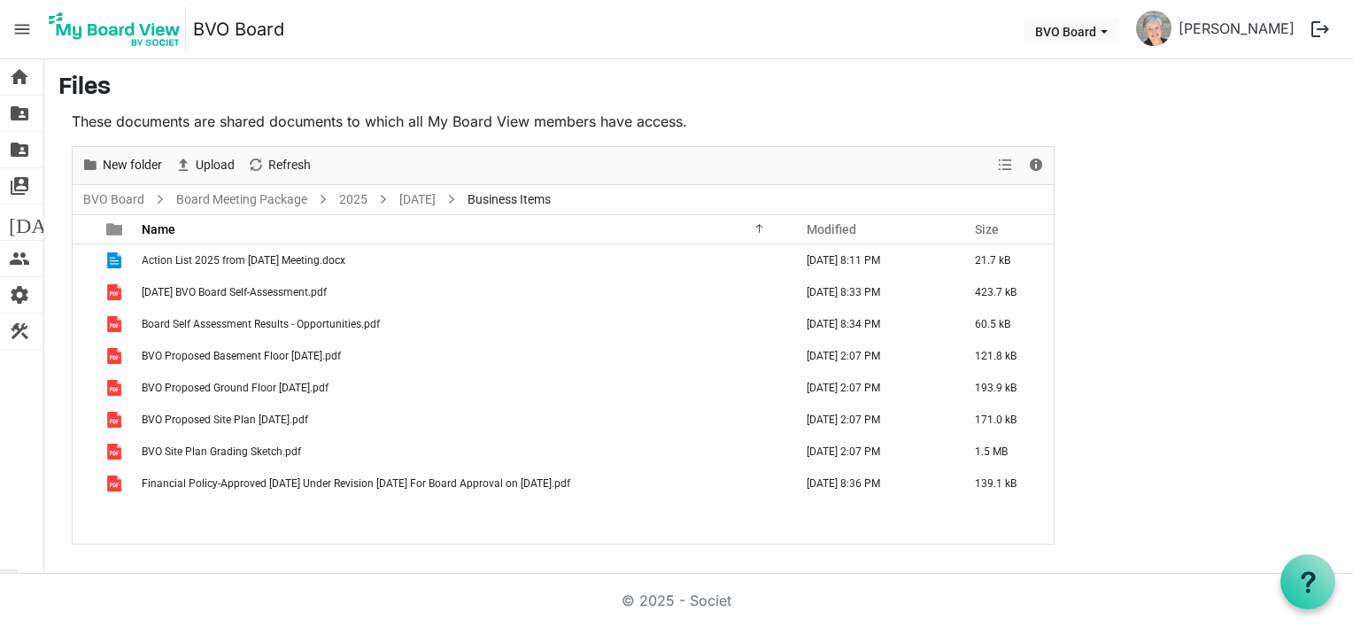
click at [26, 27] on span "menu" at bounding box center [22, 29] width 34 height 34
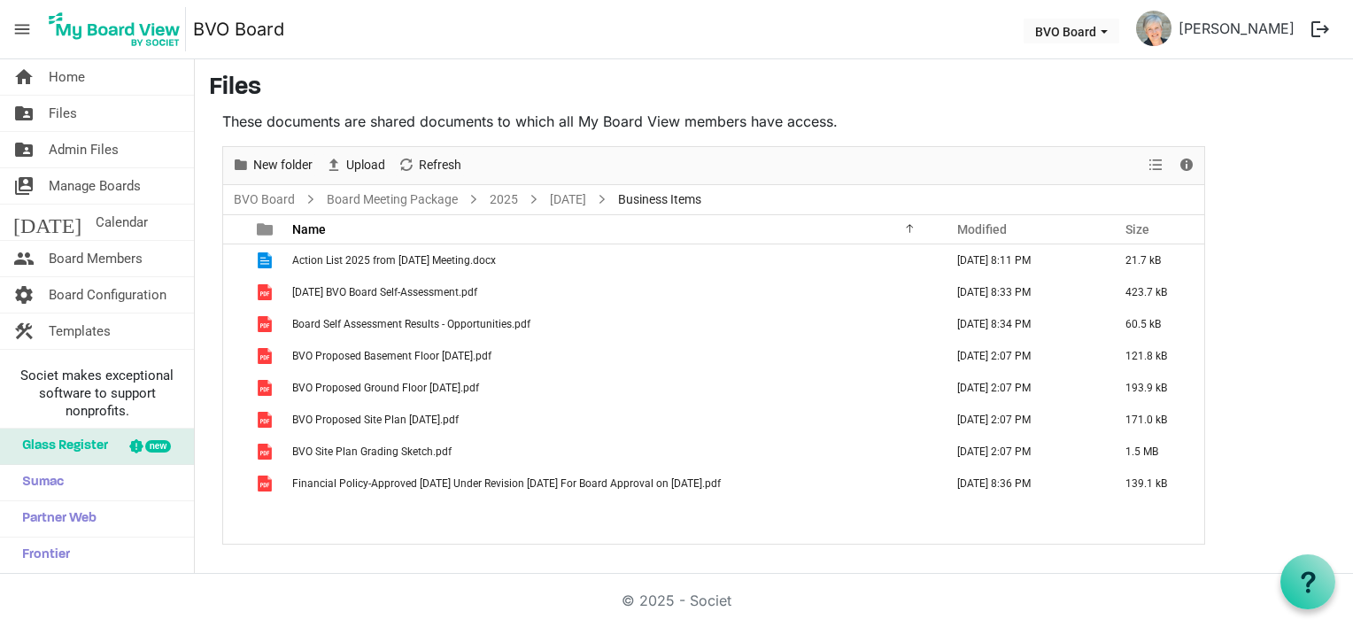
click at [136, 27] on img at bounding box center [114, 29] width 143 height 44
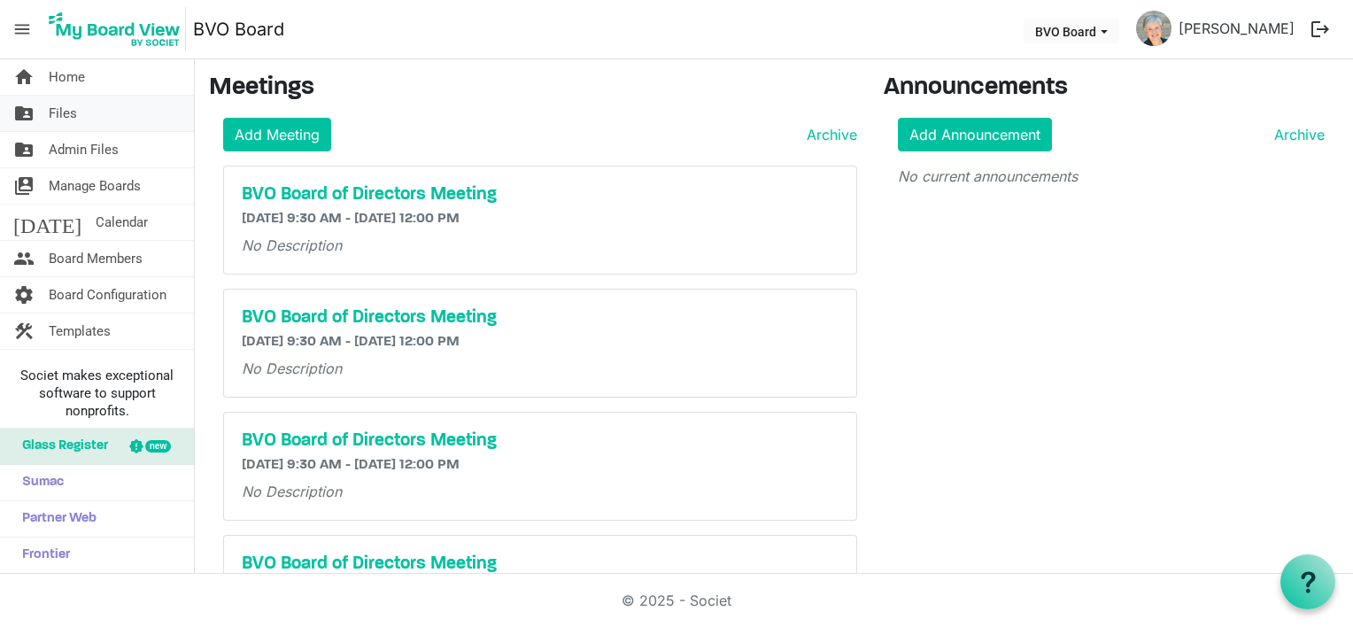
click at [66, 110] on span "Files" at bounding box center [63, 113] width 28 height 35
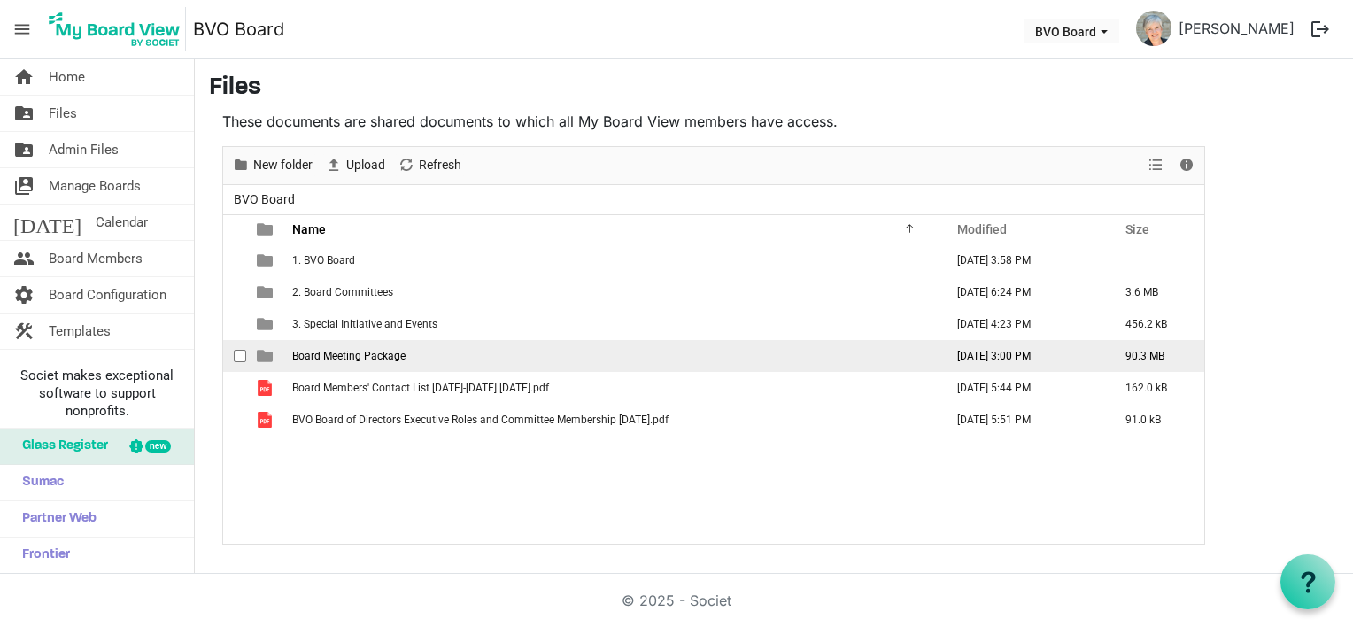
click at [372, 350] on span "Board Meeting Package" at bounding box center [348, 356] width 113 height 12
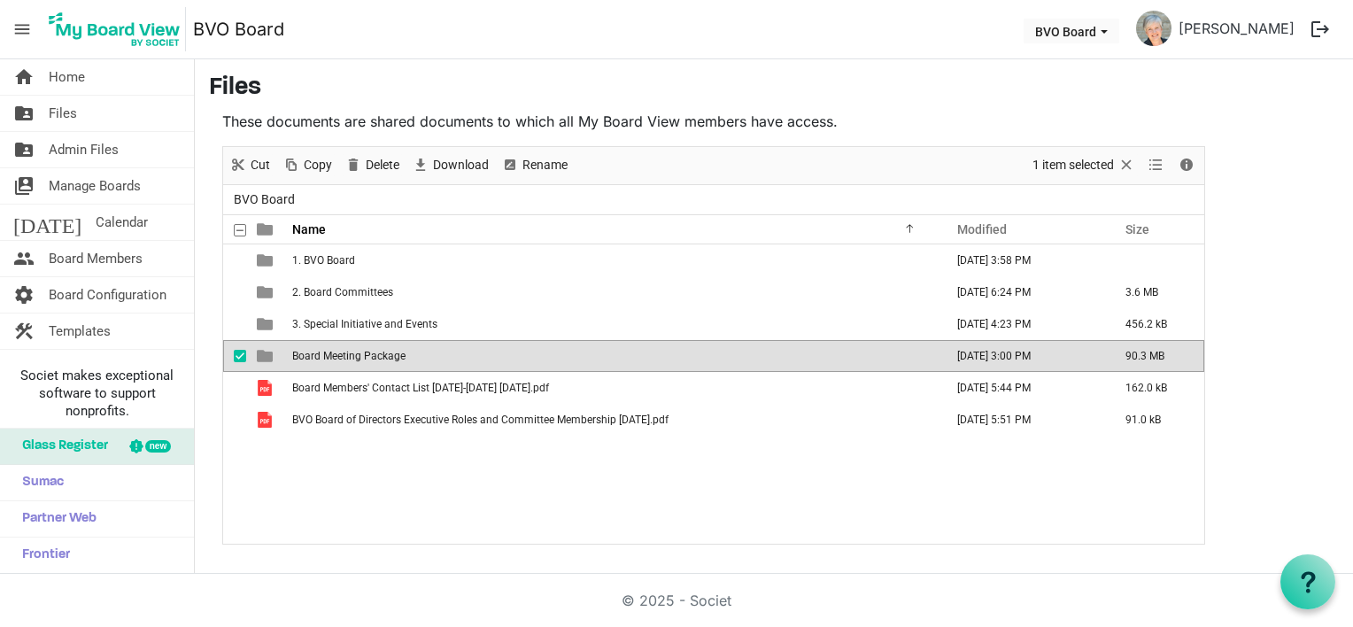
click at [372, 350] on span "Board Meeting Package" at bounding box center [348, 356] width 113 height 12
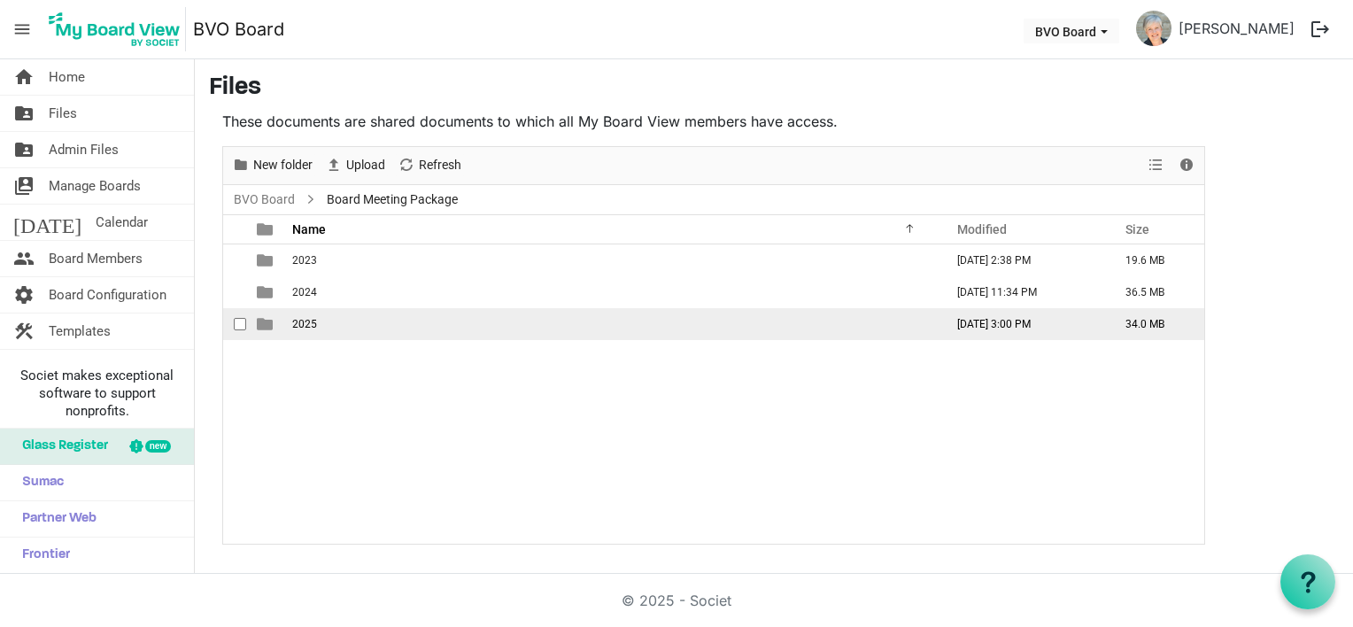
click at [337, 329] on td "2025" at bounding box center [613, 324] width 652 height 32
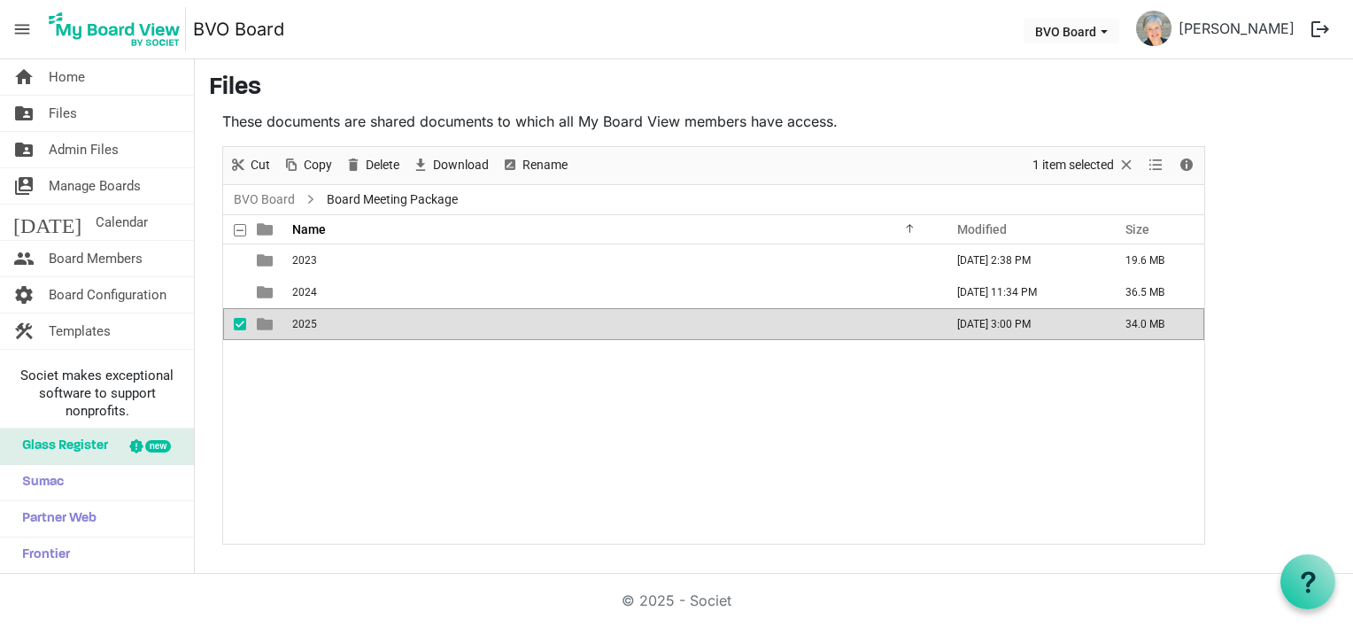
click at [337, 329] on td "2025" at bounding box center [613, 324] width 652 height 32
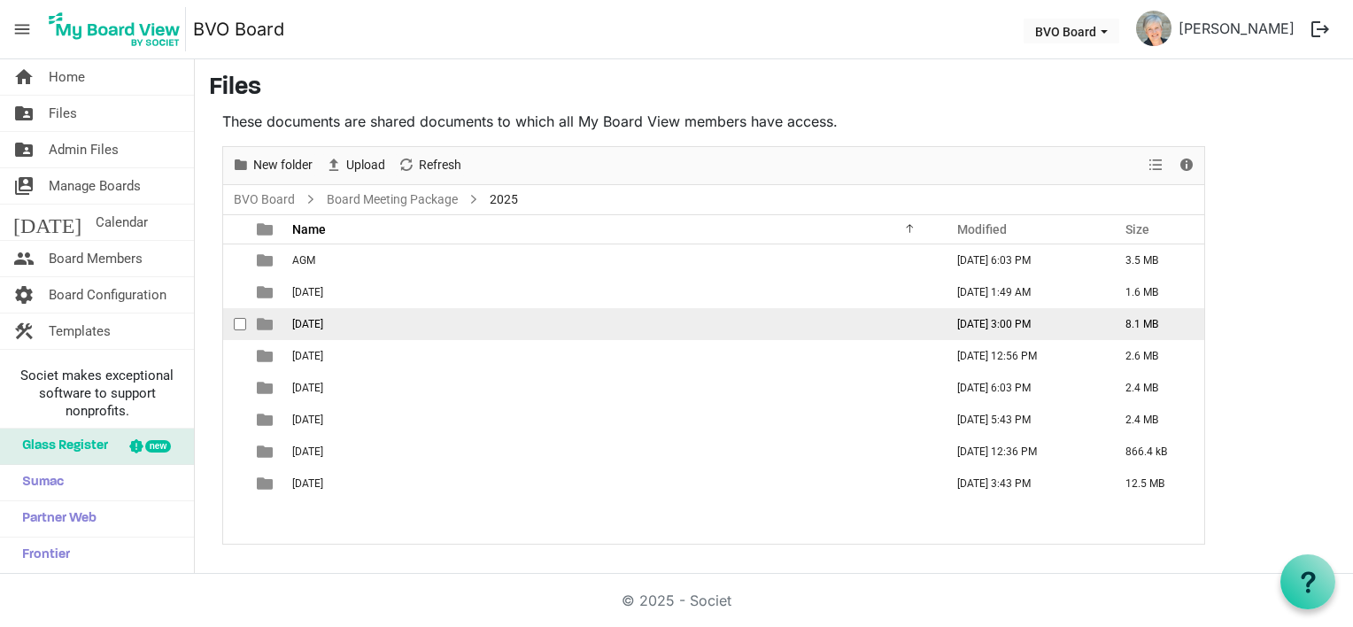
click at [337, 329] on td "August 28, 2025" at bounding box center [613, 324] width 652 height 32
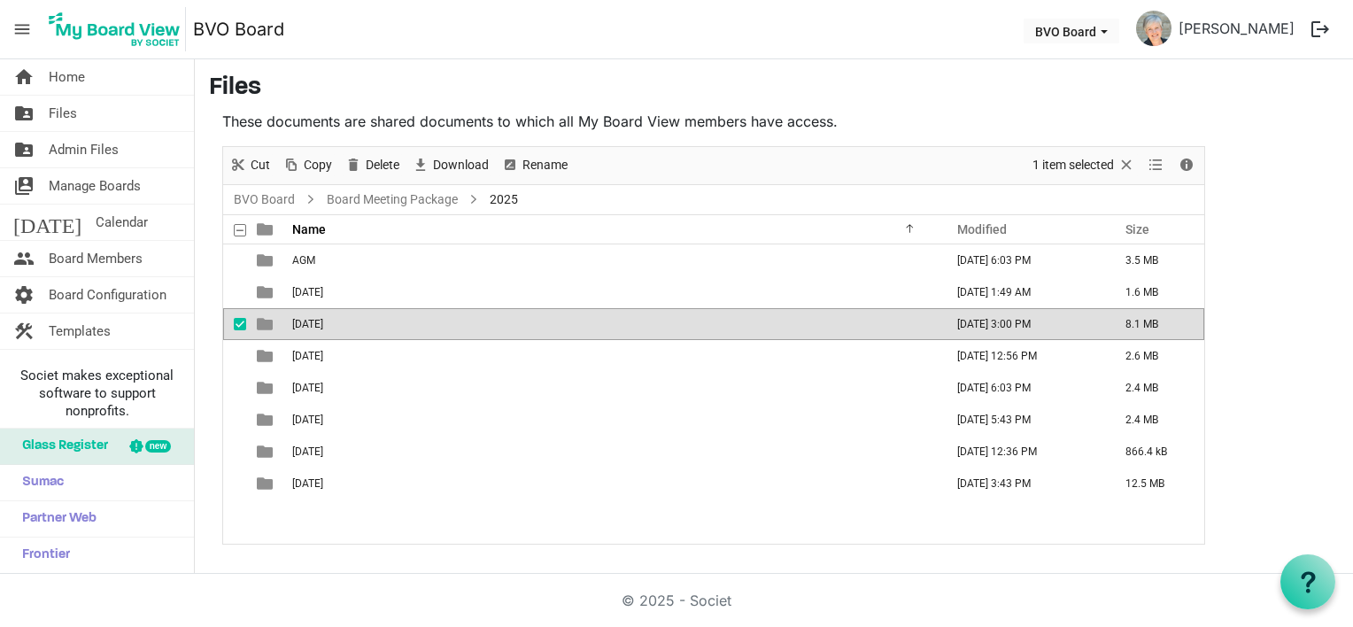
click at [337, 329] on td "August 28, 2025" at bounding box center [613, 324] width 652 height 32
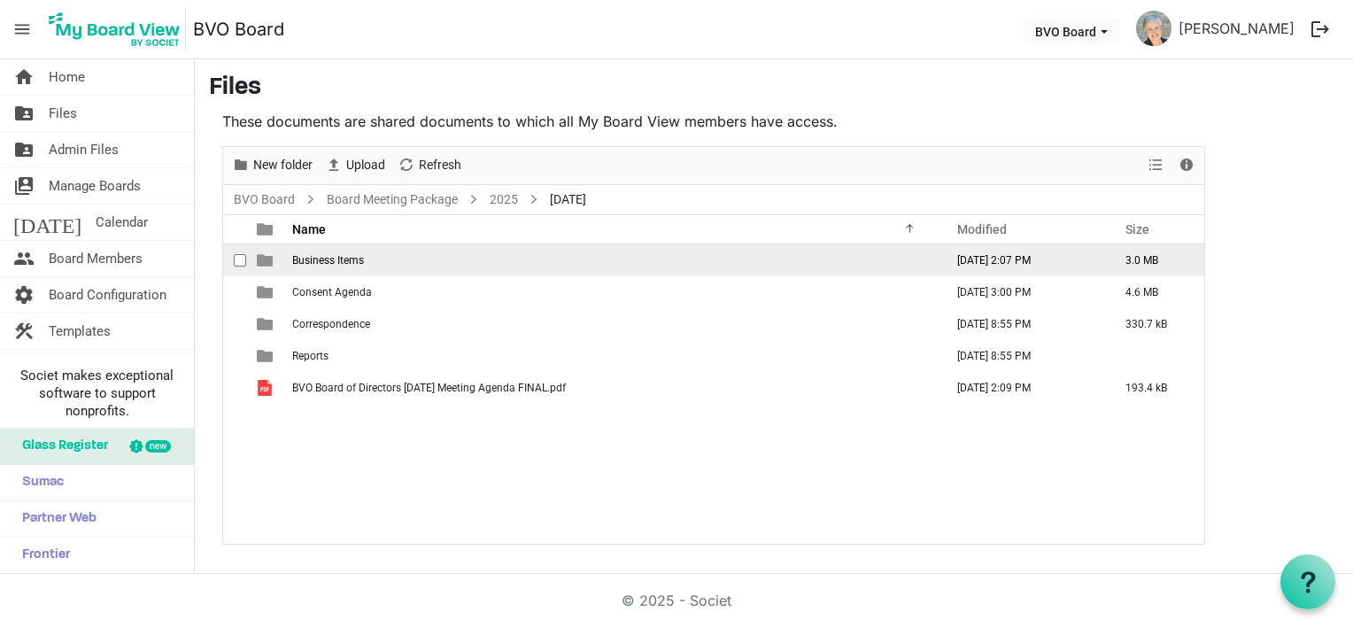
click at [394, 256] on td "Business Items" at bounding box center [613, 260] width 652 height 32
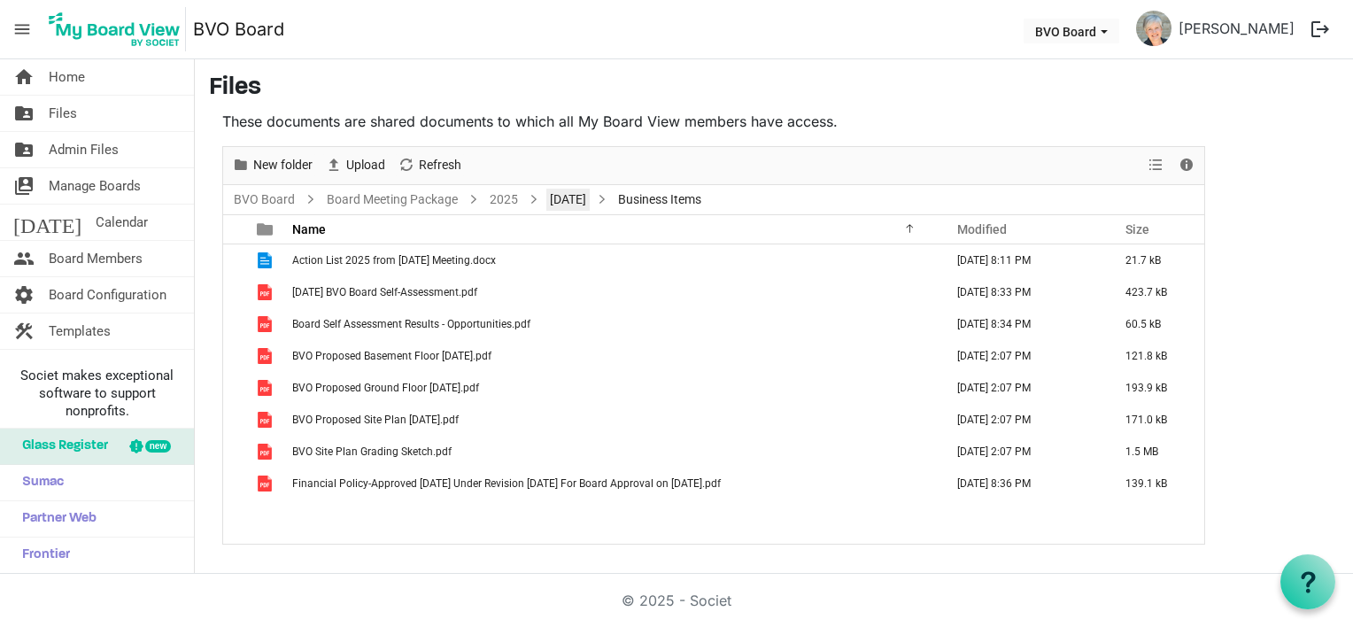
click at [585, 194] on link "August 28, 2025" at bounding box center [568, 200] width 43 height 22
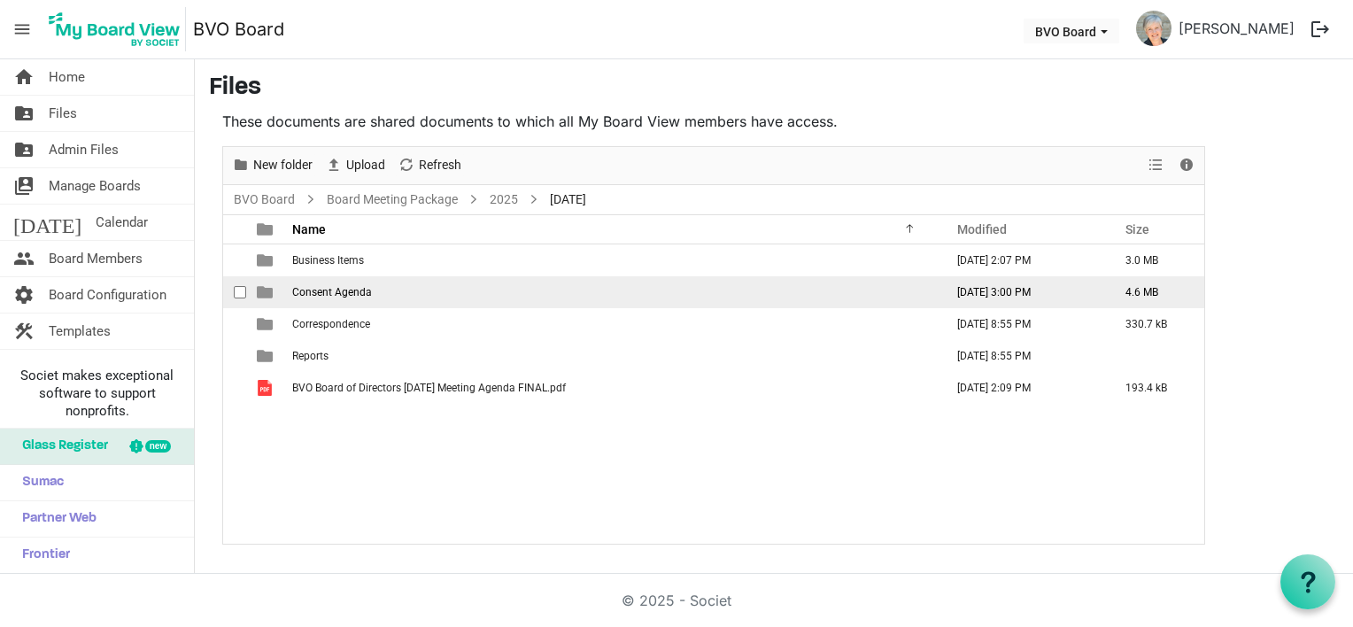
click at [362, 291] on span "Consent Agenda" at bounding box center [332, 292] width 80 height 12
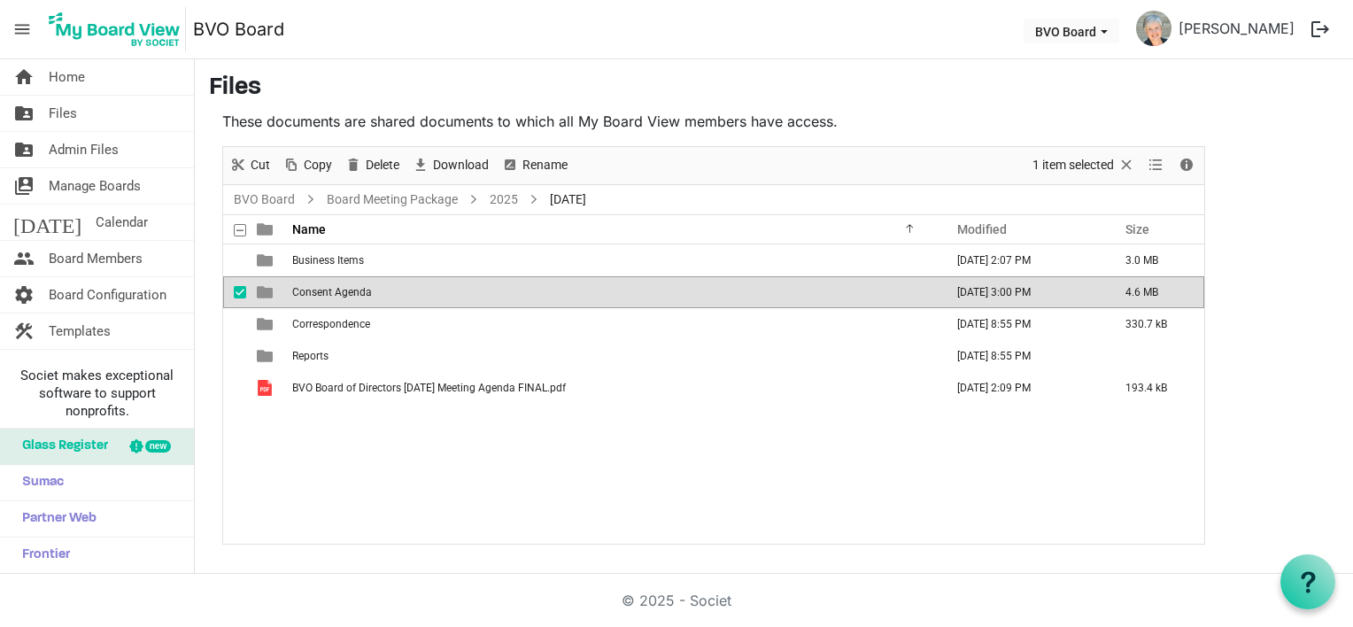
click at [362, 291] on span "Consent Agenda" at bounding box center [332, 292] width 80 height 12
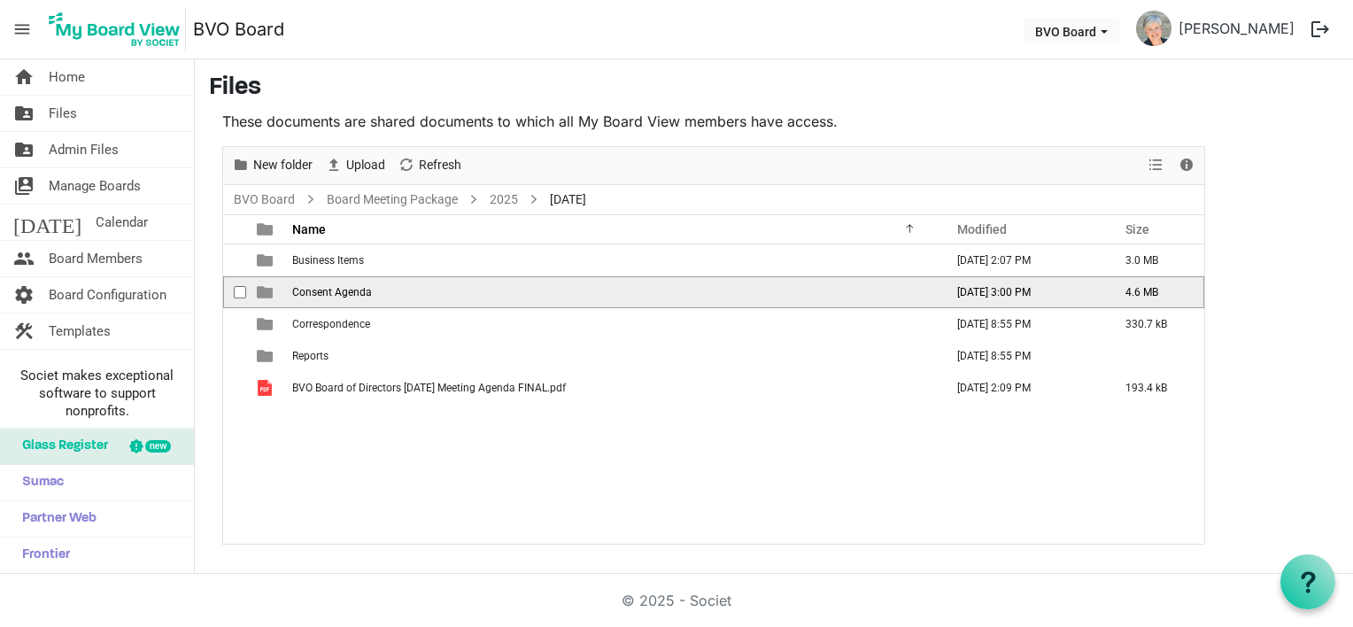
click at [362, 291] on span "Consent Agenda" at bounding box center [332, 292] width 80 height 12
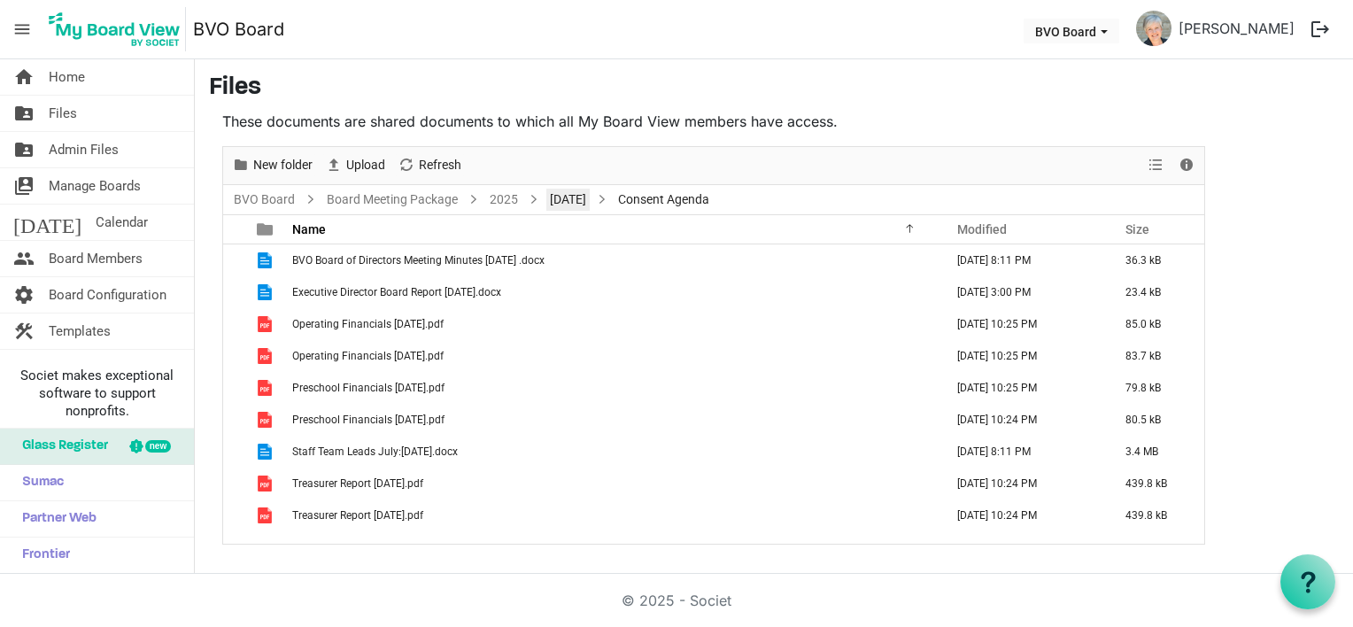
click at [588, 202] on link "August 28, 2025" at bounding box center [568, 200] width 43 height 22
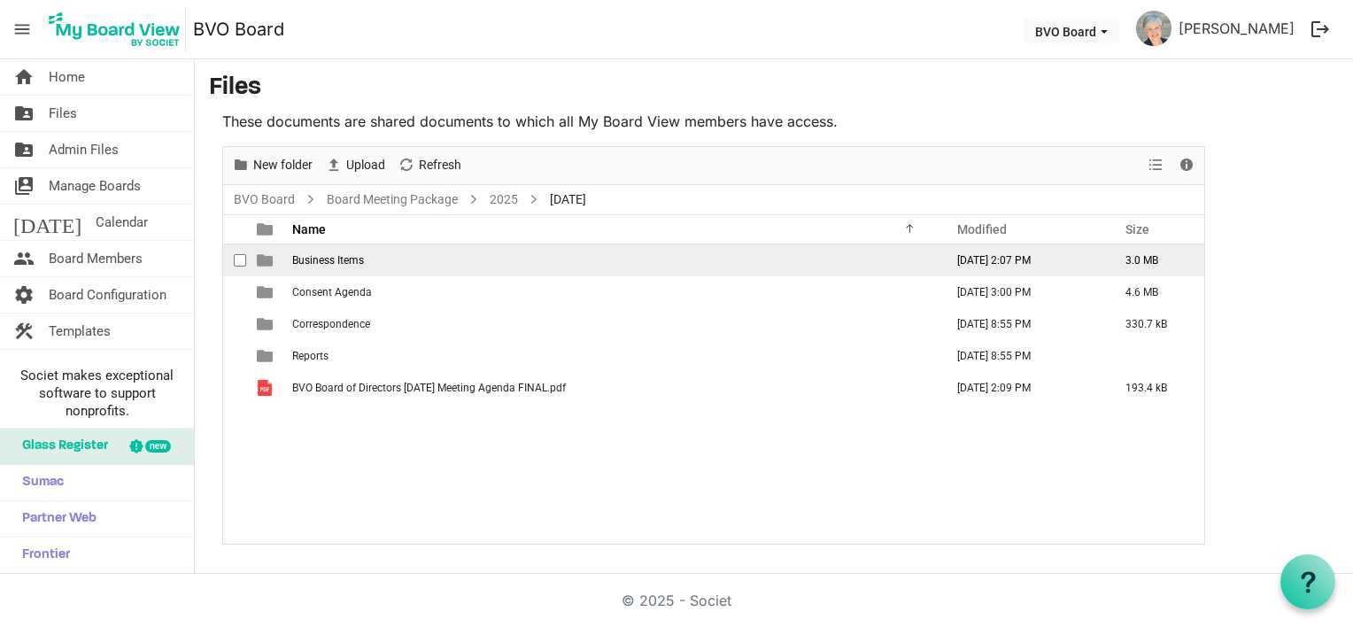
click at [348, 259] on span "Business Items" at bounding box center [328, 260] width 72 height 12
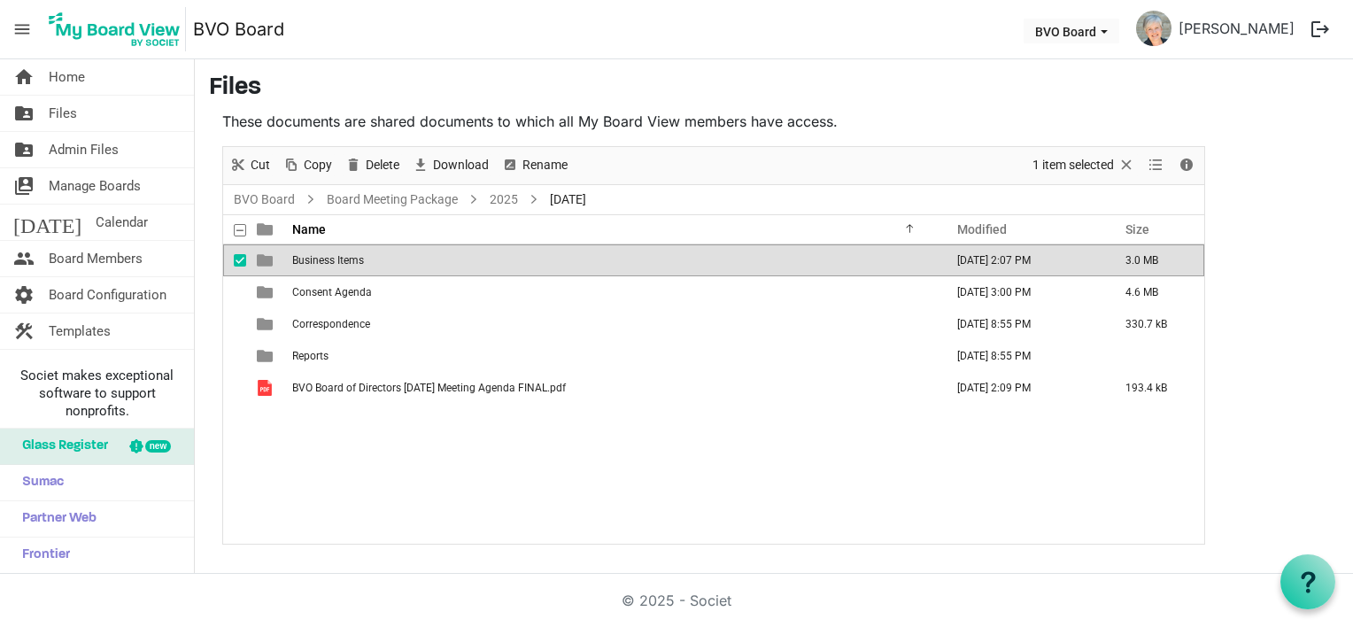
click at [348, 259] on span "Business Items" at bounding box center [328, 260] width 72 height 12
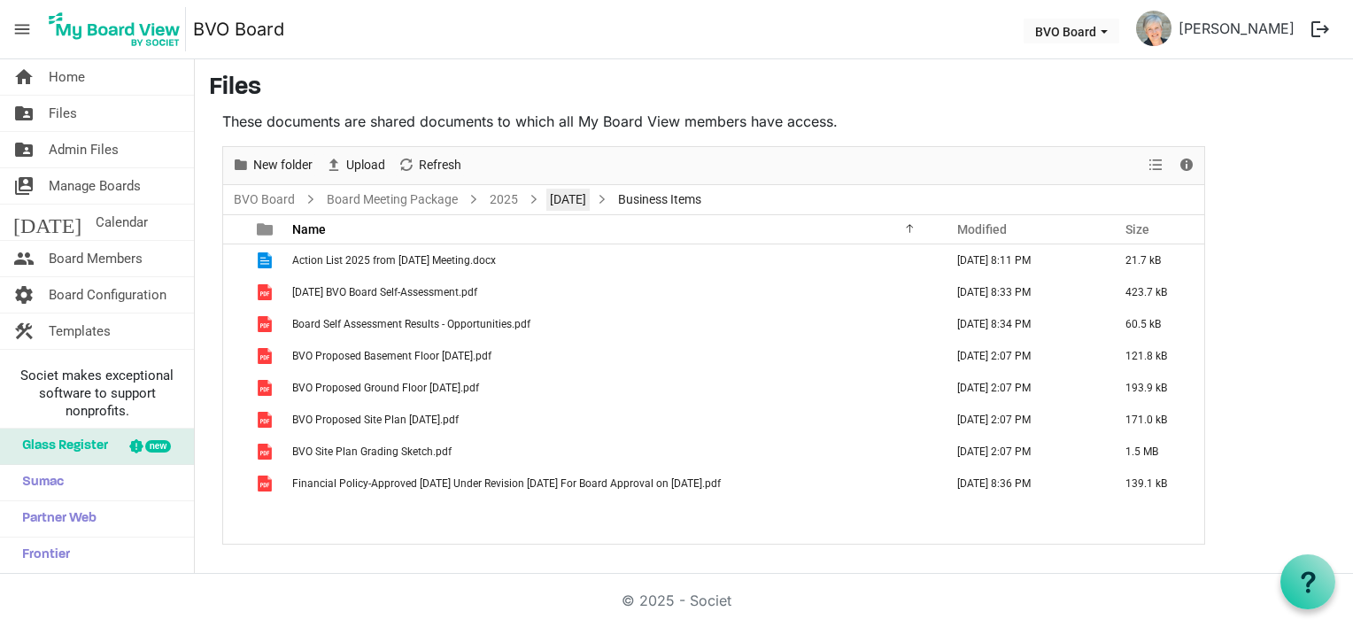
click at [589, 203] on link "August 28, 2025" at bounding box center [568, 200] width 43 height 22
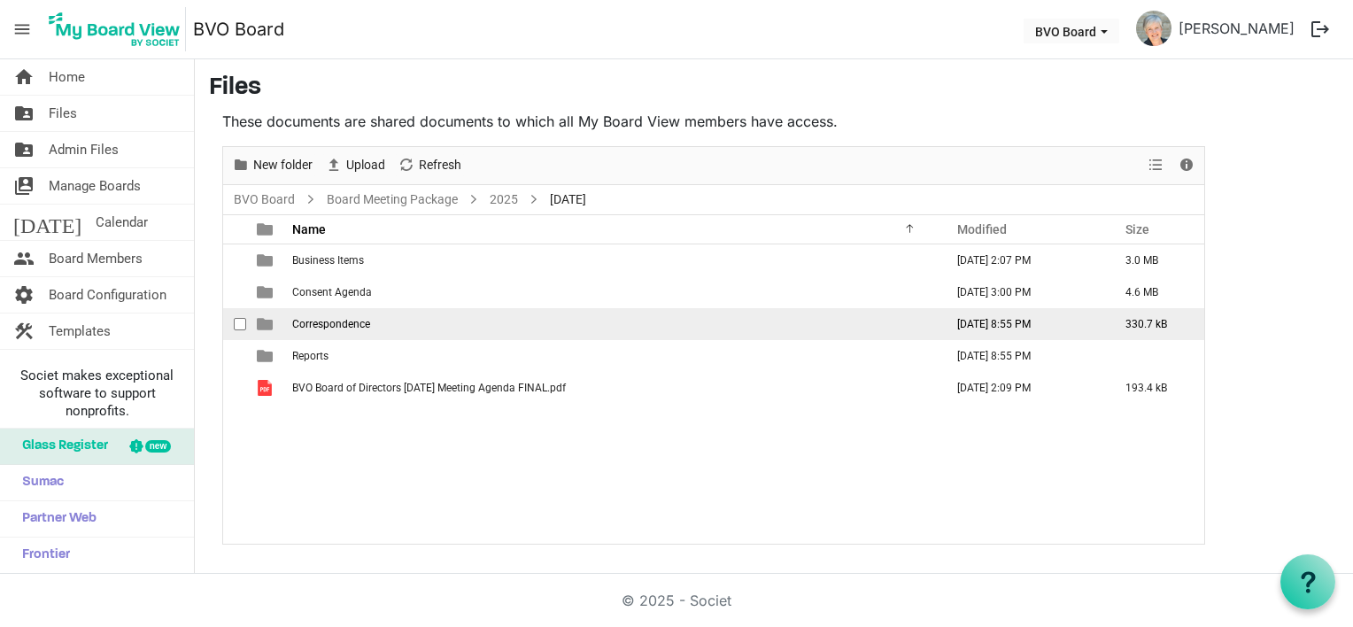
click at [397, 329] on td "Correspondence" at bounding box center [613, 324] width 652 height 32
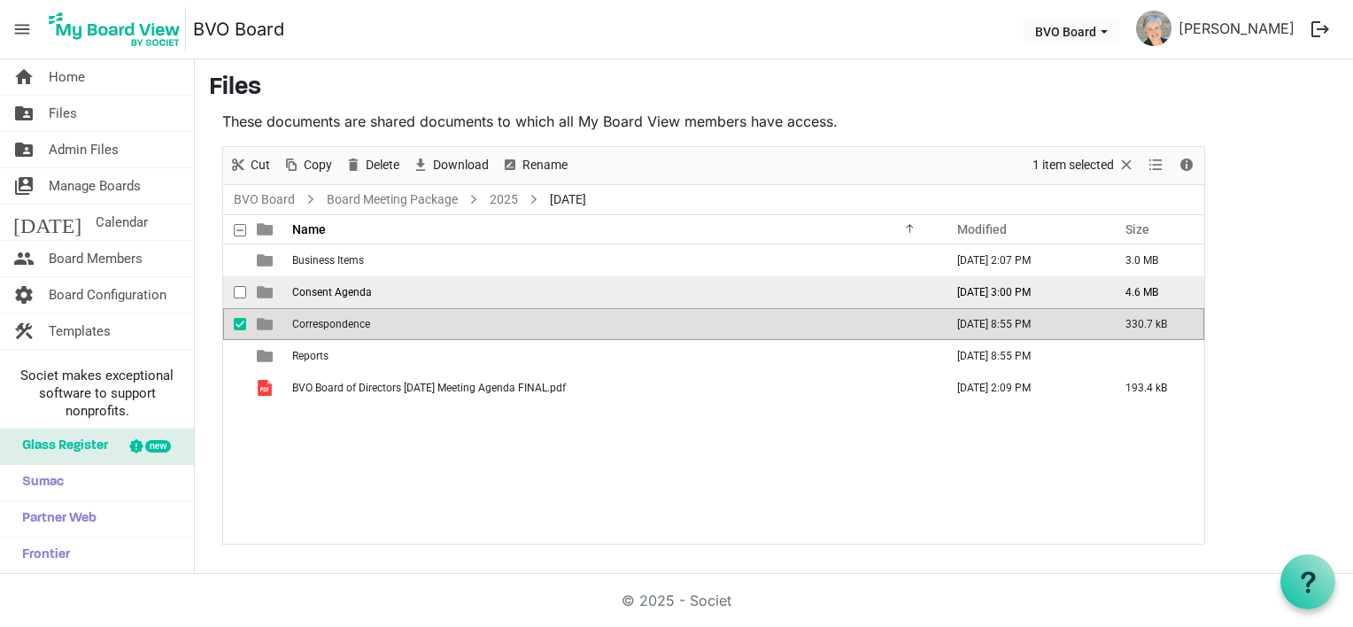
click at [392, 287] on td "Consent Agenda" at bounding box center [613, 292] width 652 height 32
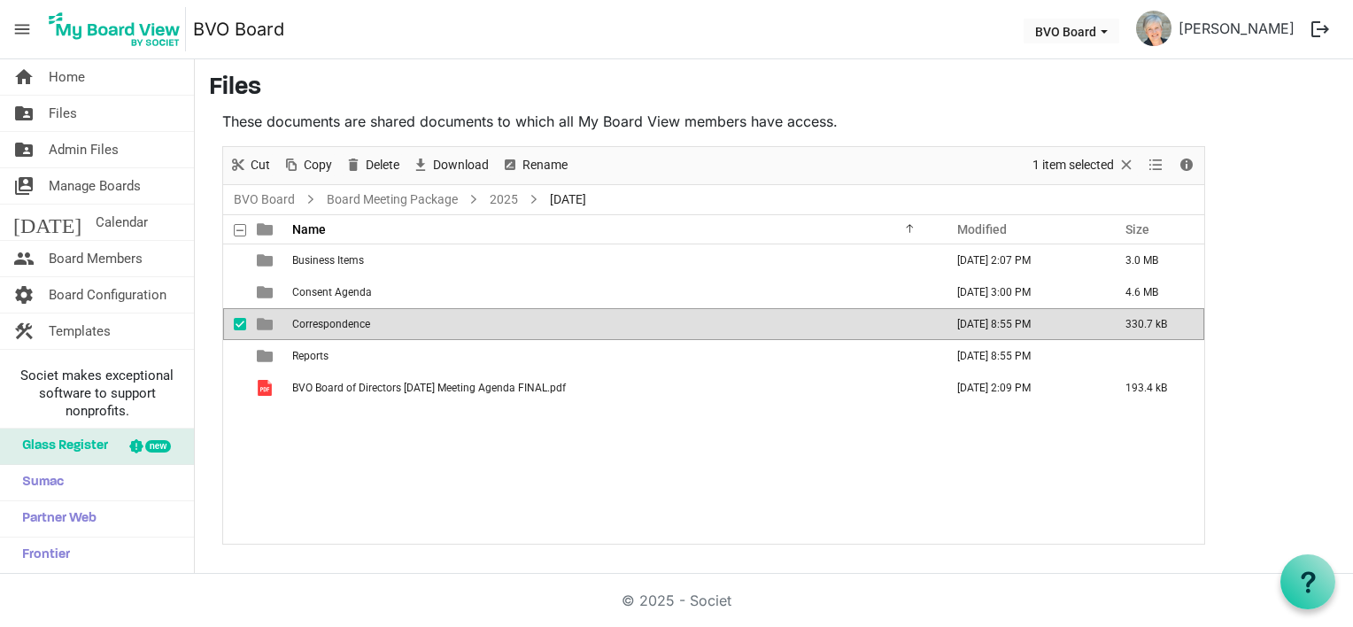
click at [392, 287] on td "Consent Agenda" at bounding box center [613, 292] width 652 height 32
